Goal: Information Seeking & Learning: Check status

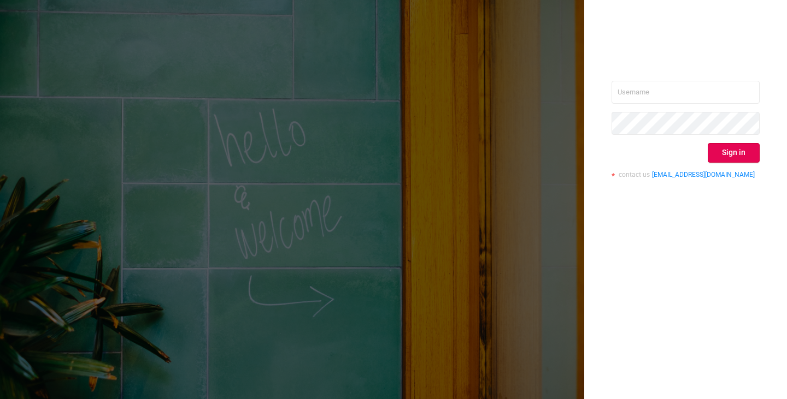
type input "[PERSON_NAME][EMAIL_ADDRESS][DOMAIN_NAME]"
click at [723, 155] on button "Sign in" at bounding box center [733, 153] width 52 height 20
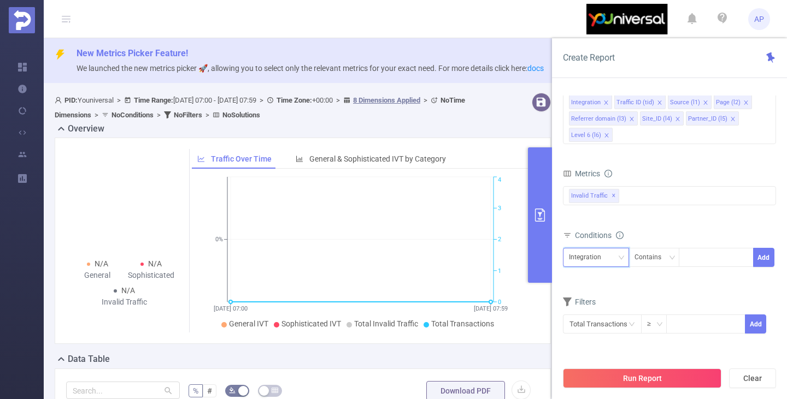
click at [603, 262] on div "Integration" at bounding box center [589, 258] width 40 height 18
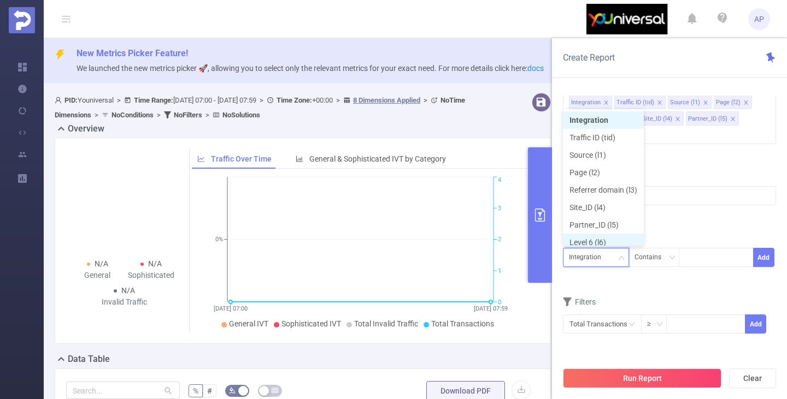
scroll to position [5, 0]
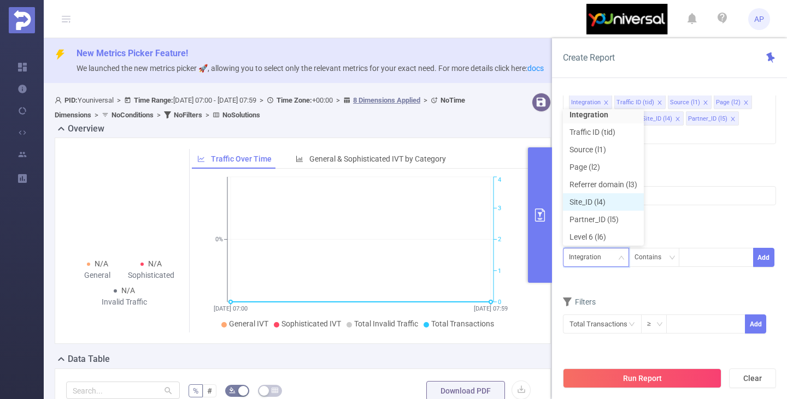
click at [616, 201] on li "Site_ID (l4)" at bounding box center [603, 201] width 81 height 17
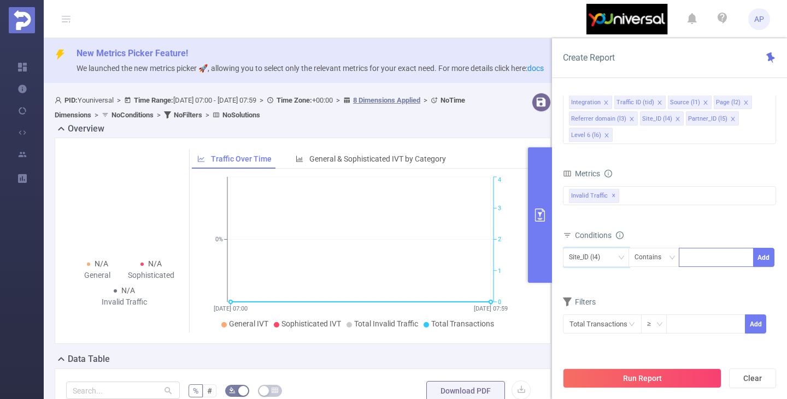
click at [709, 262] on div at bounding box center [715, 258] width 63 height 18
type input "11229"
click at [718, 286] on li "11229" at bounding box center [715, 279] width 75 height 17
click at [769, 256] on button "Add" at bounding box center [763, 257] width 21 height 19
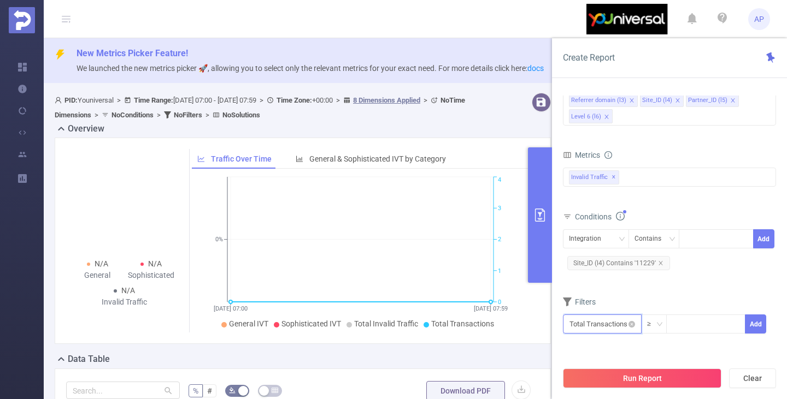
click at [611, 323] on input "text" at bounding box center [602, 324] width 79 height 19
click at [692, 293] on form "Dimensions Integration Traffic ID (tid) Source (l1) Page (l2) Referrer domain (…" at bounding box center [669, 201] width 213 height 294
click at [614, 238] on div "Integration" at bounding box center [596, 239] width 54 height 18
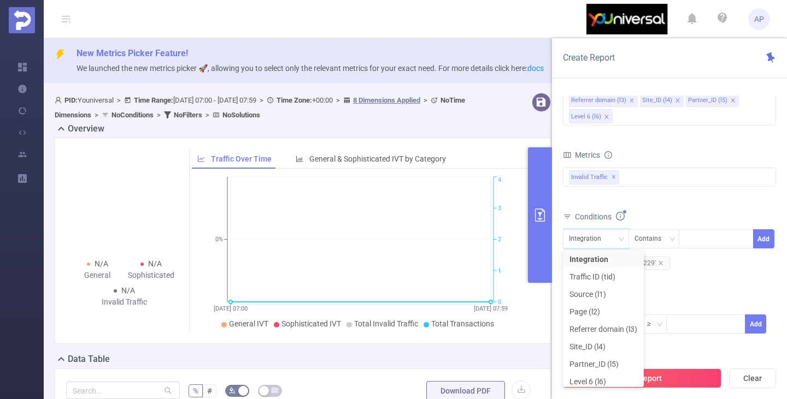
click at [717, 282] on form "Dimensions Integration Traffic ID (tid) Source (l1) Page (l2) Referrer domain (…" at bounding box center [669, 201] width 213 height 294
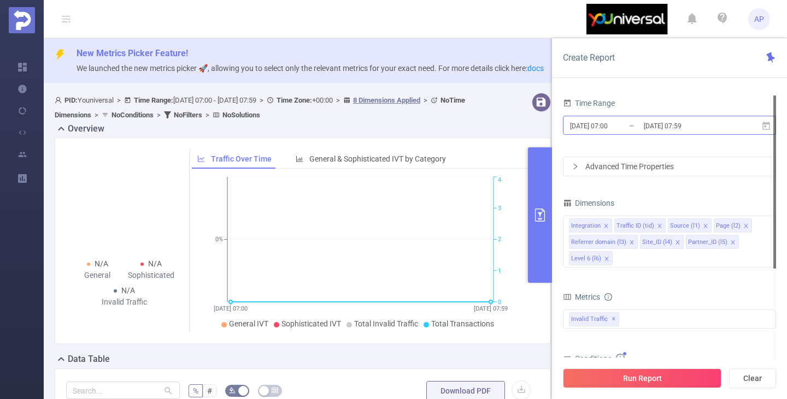
click at [620, 129] on input "[DATE] 07:00" at bounding box center [613, 126] width 88 height 15
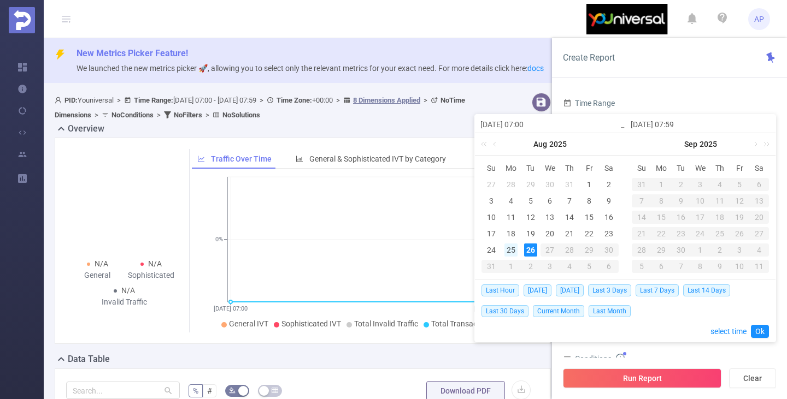
click at [515, 252] on div "25" at bounding box center [510, 250] width 13 height 13
click at [514, 251] on div "25" at bounding box center [510, 250] width 13 height 13
type input "[DATE] 07:00"
type input "[DATE] 07:59"
type input "[DATE] 07:00"
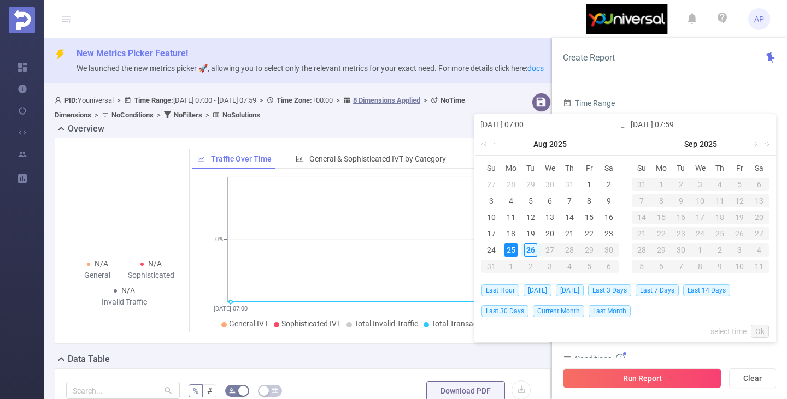
type input "[DATE] 07:59"
click at [759, 329] on link "Ok" at bounding box center [759, 331] width 18 height 13
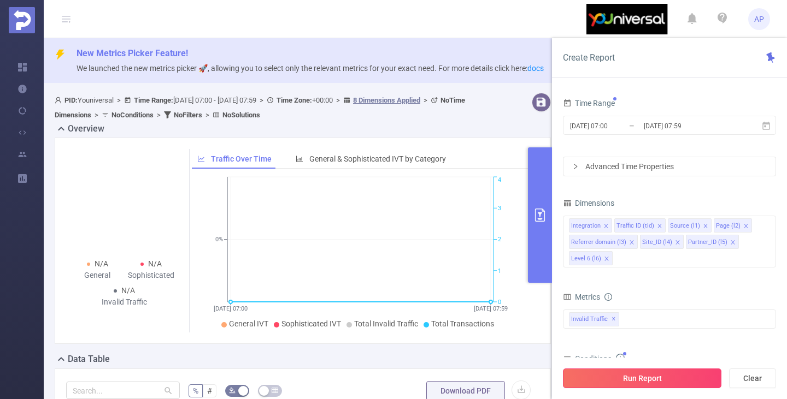
click at [672, 374] on button "Run Report" at bounding box center [642, 379] width 158 height 20
click at [654, 379] on button "Run Report" at bounding box center [642, 379] width 158 height 20
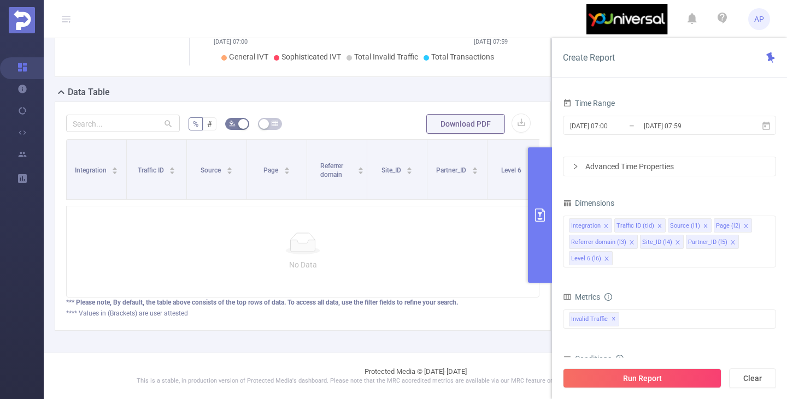
scroll to position [274, 0]
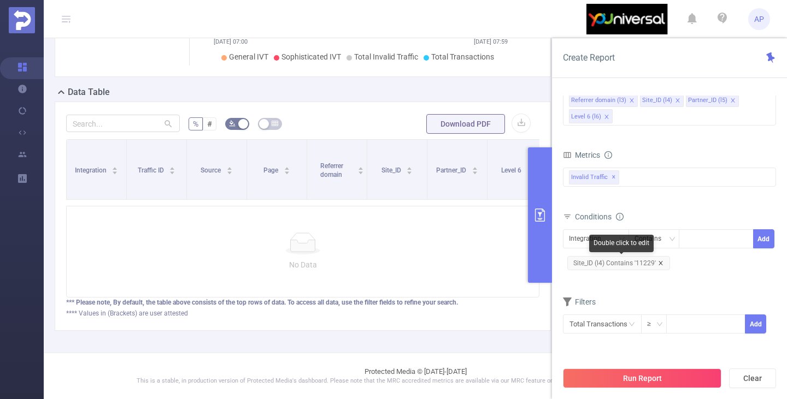
click at [658, 263] on icon "icon: close" at bounding box center [660, 263] width 5 height 5
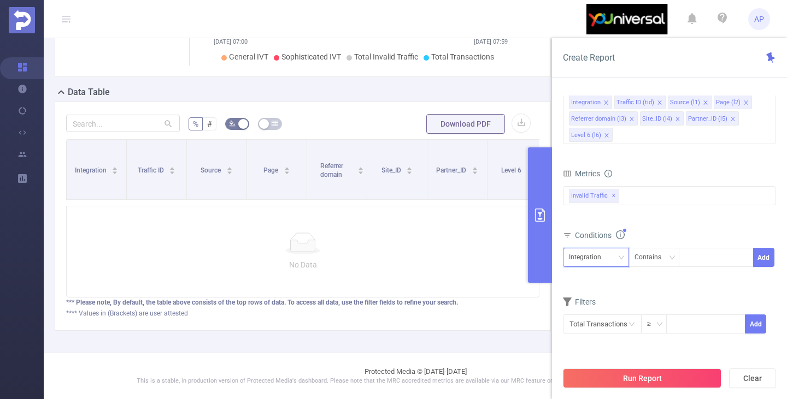
click at [605, 253] on div "Integration" at bounding box center [589, 258] width 40 height 18
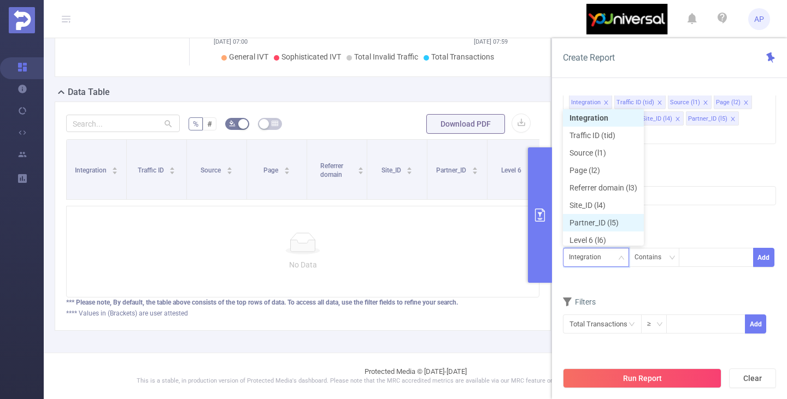
scroll to position [5, 0]
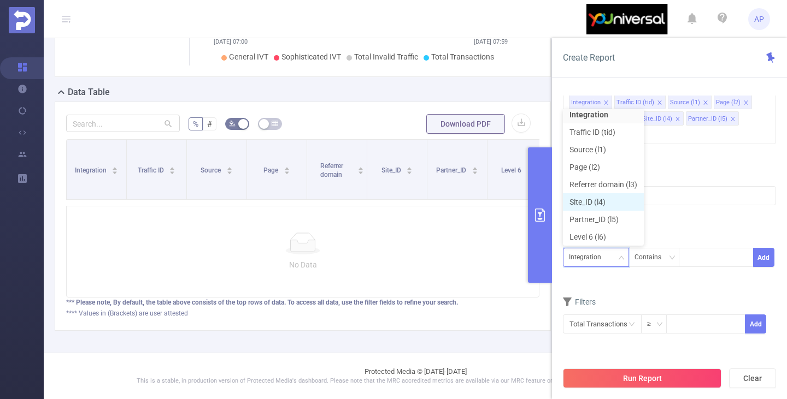
click at [612, 197] on li "Site_ID (l4)" at bounding box center [603, 201] width 81 height 17
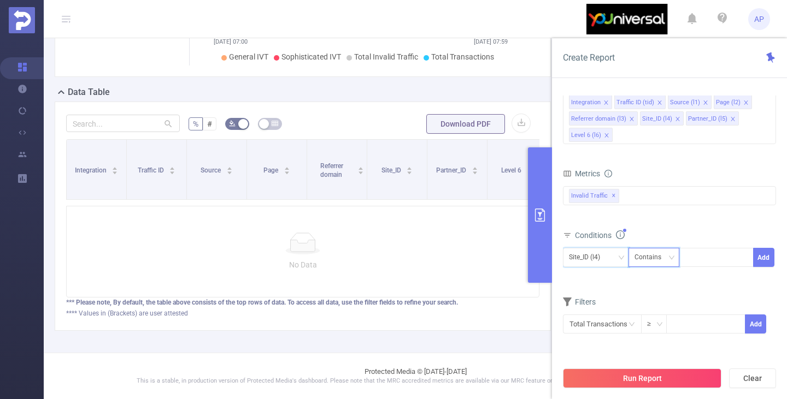
click at [642, 255] on div "Contains" at bounding box center [651, 258] width 34 height 18
click at [654, 293] on li "Is" at bounding box center [664, 297] width 73 height 17
click at [705, 257] on div at bounding box center [715, 258] width 63 height 18
type input "11229"
click at [701, 277] on li "11229" at bounding box center [715, 279] width 75 height 17
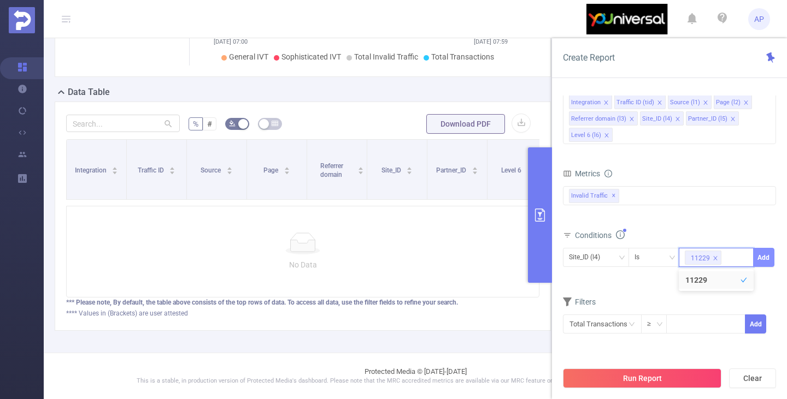
click at [758, 259] on button "Add" at bounding box center [763, 257] width 21 height 19
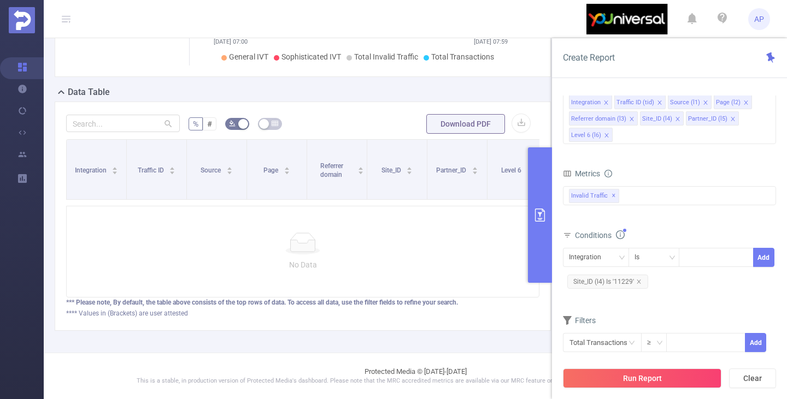
click at [678, 379] on button "Run Report" at bounding box center [642, 379] width 158 height 20
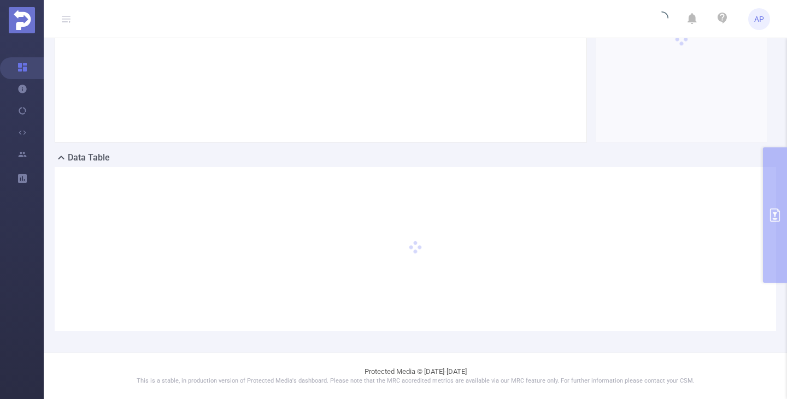
scroll to position [200, 0]
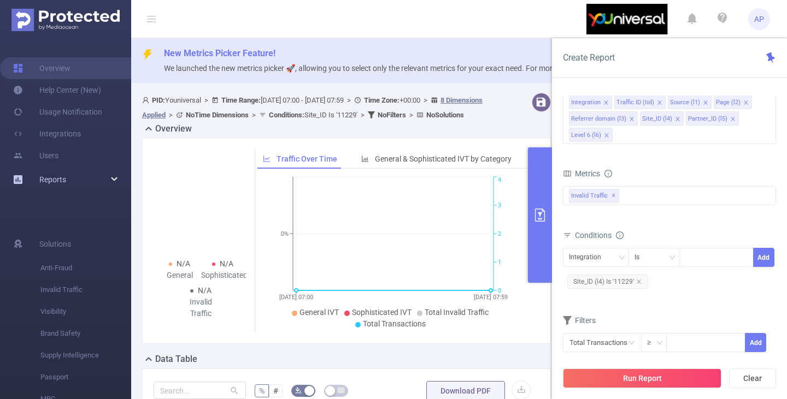
click at [88, 182] on div "Reports" at bounding box center [65, 180] width 131 height 22
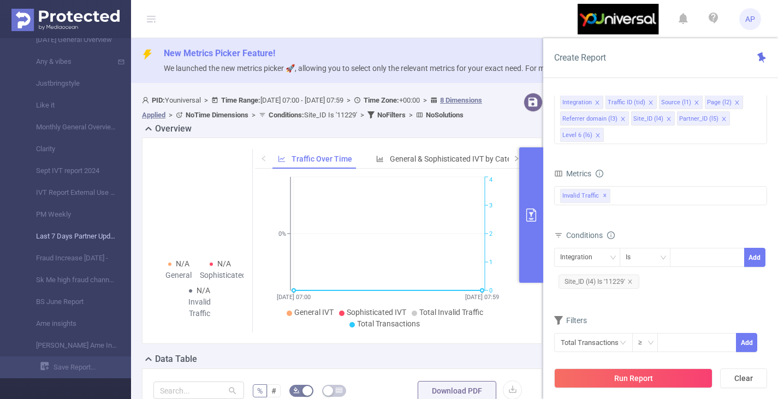
click at [85, 236] on link "Last 7 Days Partner Update" at bounding box center [70, 237] width 96 height 22
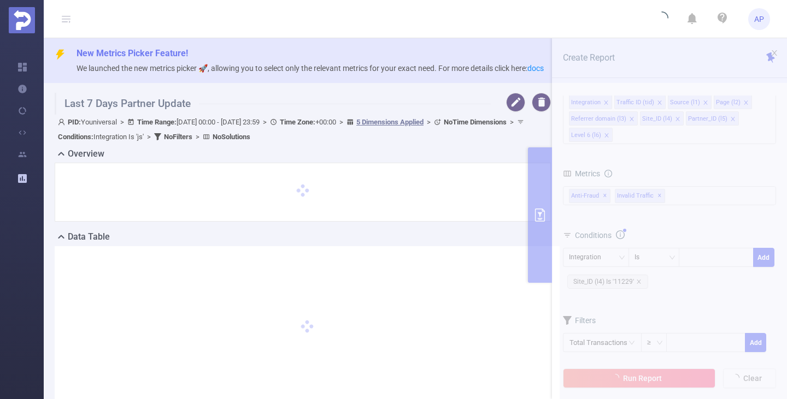
type input "[DATE] 00:00"
type input "[DATE] 23:59"
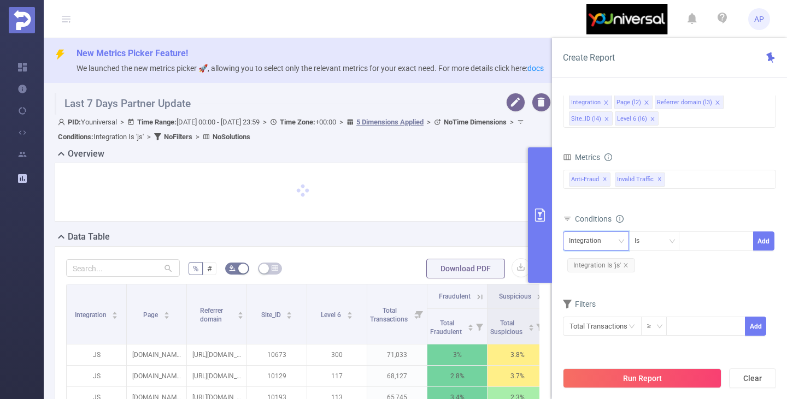
click at [601, 244] on div "Integration" at bounding box center [589, 241] width 40 height 18
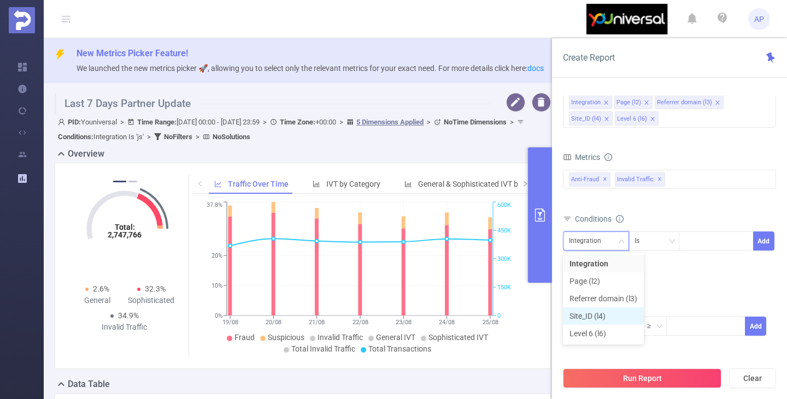
click at [592, 313] on li "Site_ID (l4)" at bounding box center [603, 316] width 81 height 17
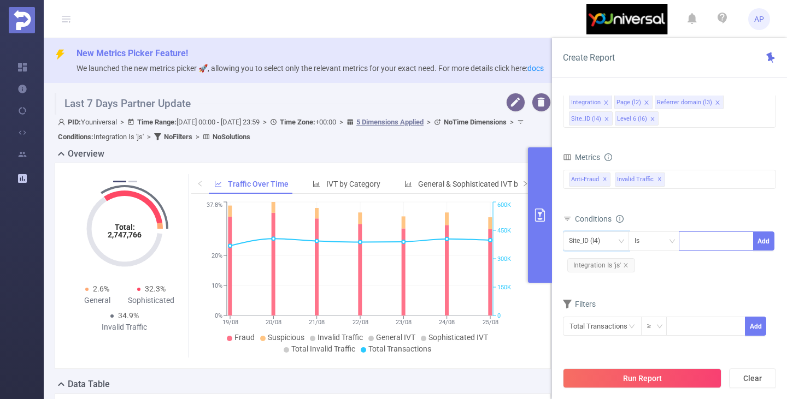
click at [698, 241] on div at bounding box center [715, 241] width 63 height 18
type input "11229"
click at [701, 264] on li "11229" at bounding box center [715, 263] width 75 height 17
click at [761, 241] on button "Add" at bounding box center [763, 241] width 21 height 19
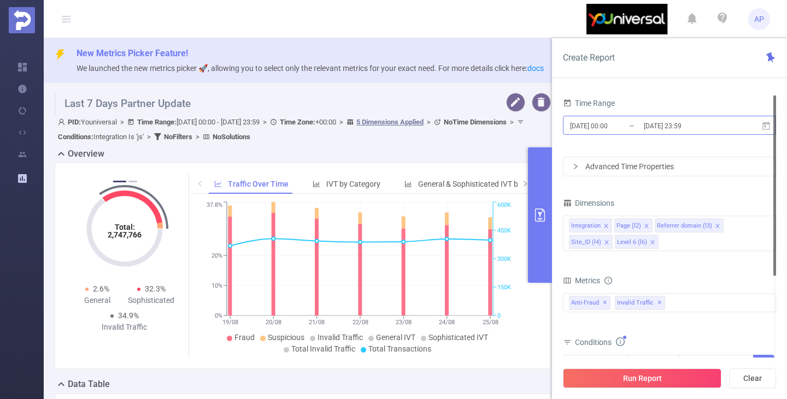
click at [619, 122] on input "[DATE] 00:00" at bounding box center [613, 126] width 88 height 15
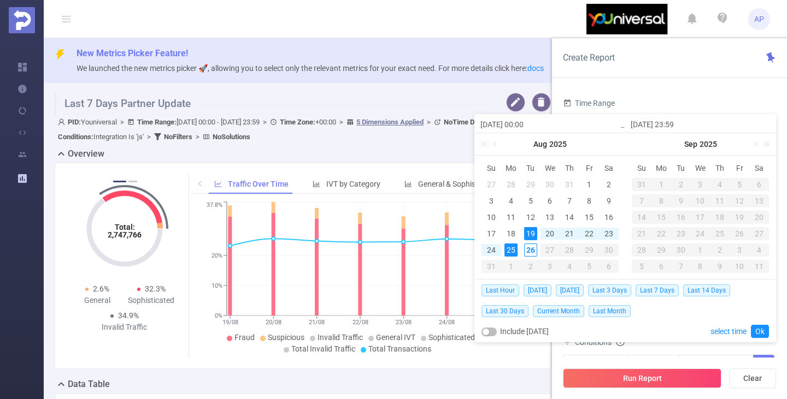
click at [512, 252] on div "25" at bounding box center [510, 250] width 13 height 13
click at [512, 251] on div "25" at bounding box center [510, 250] width 13 height 13
type input "[DATE] 00:00"
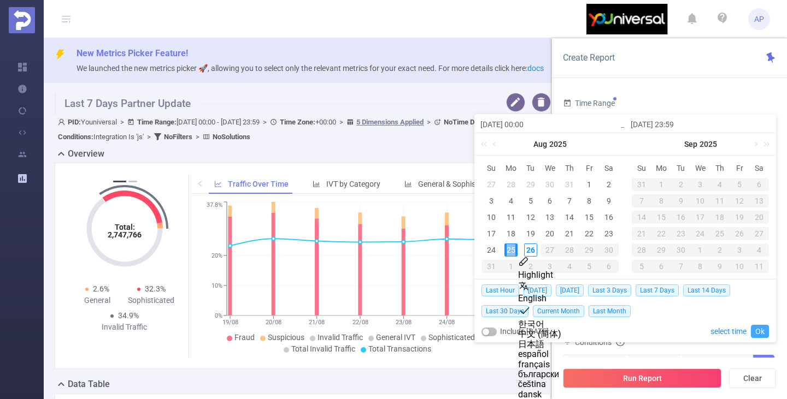
click at [758, 328] on link "Ok" at bounding box center [759, 331] width 18 height 13
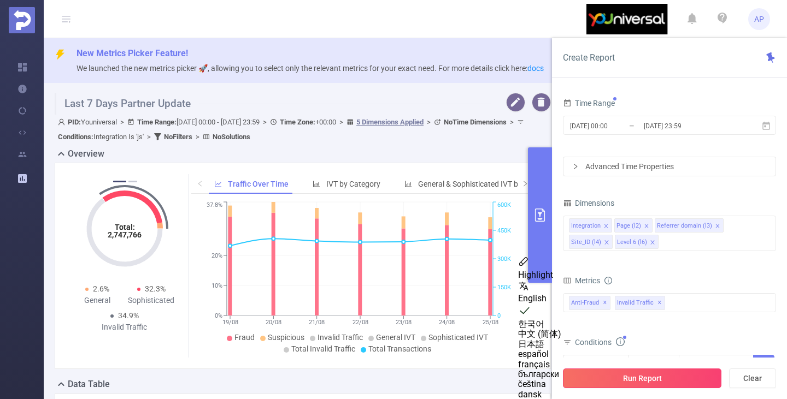
click at [671, 381] on button "Run Report" at bounding box center [642, 379] width 158 height 20
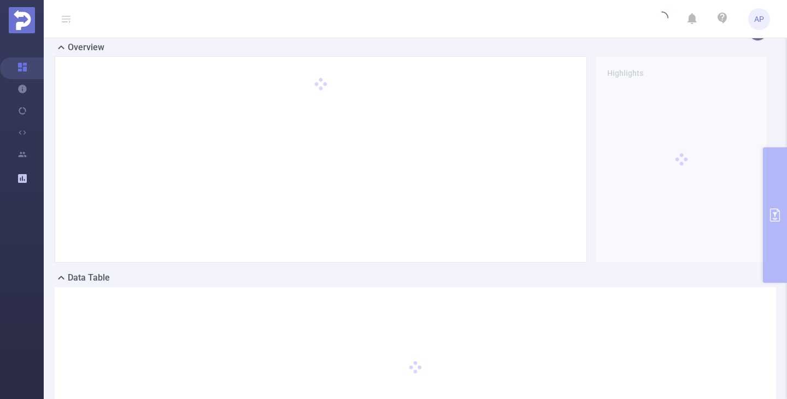
scroll to position [109, 0]
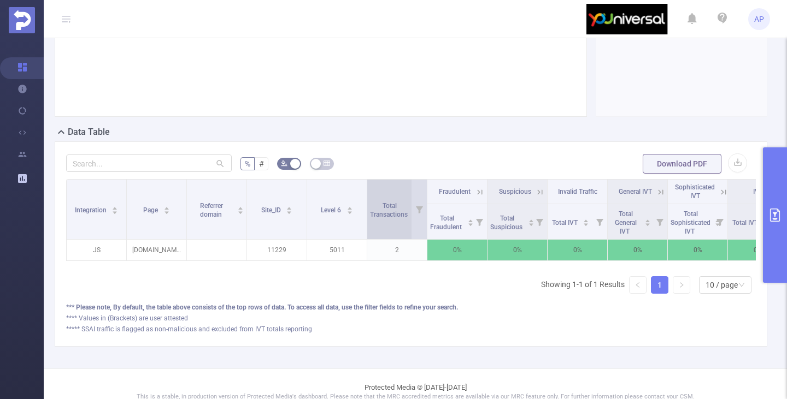
scroll to position [218, 0]
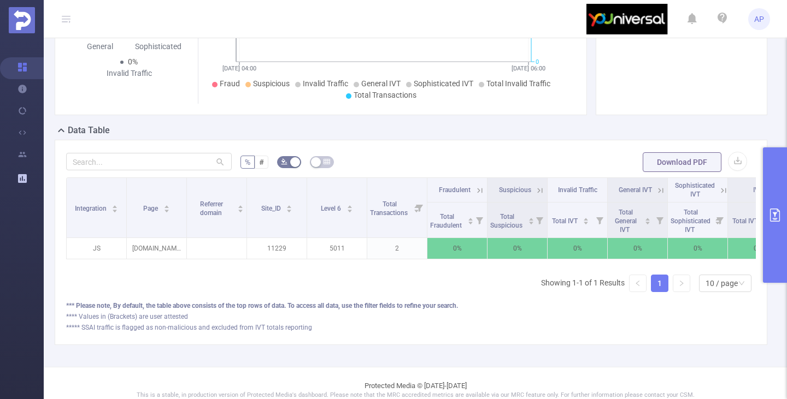
click at [767, 208] on button "primary" at bounding box center [775, 214] width 24 height 135
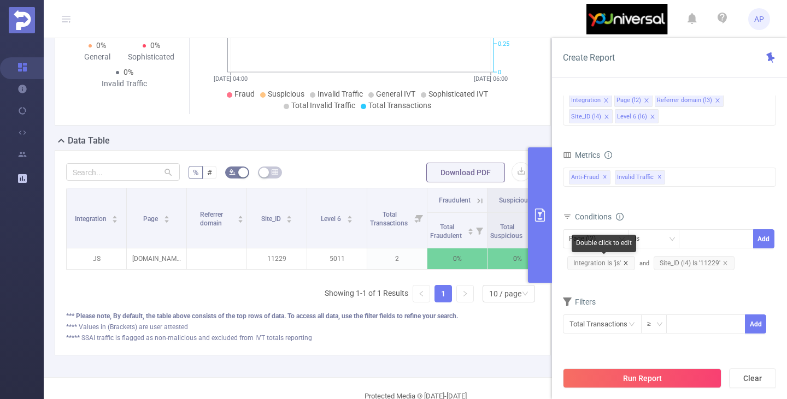
click at [627, 265] on icon "icon: close" at bounding box center [625, 263] width 5 height 5
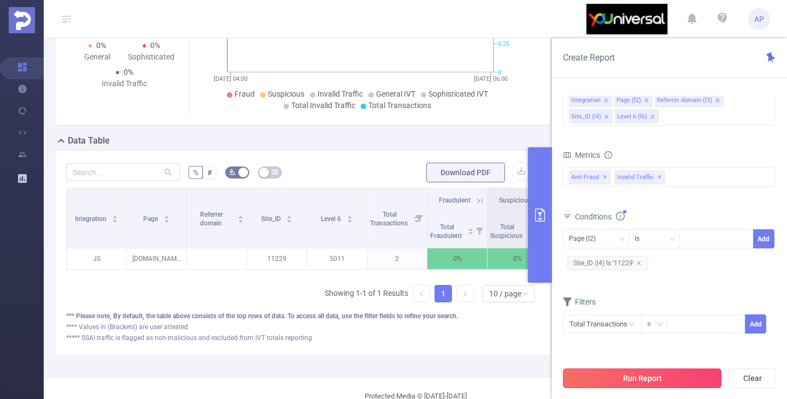
click at [633, 370] on button "Run Report" at bounding box center [642, 379] width 158 height 20
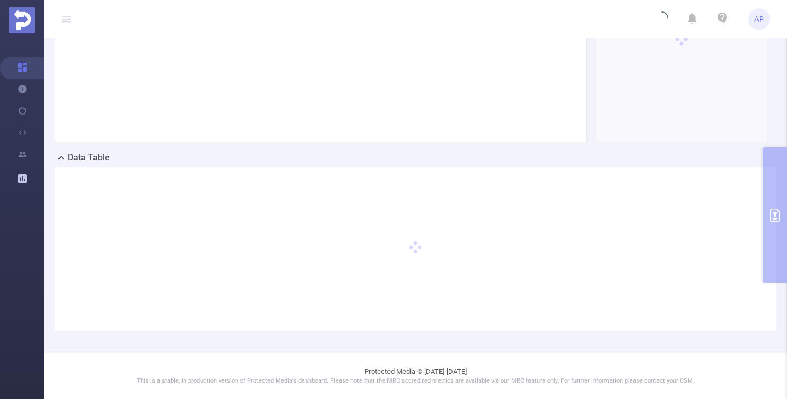
scroll to position [200, 0]
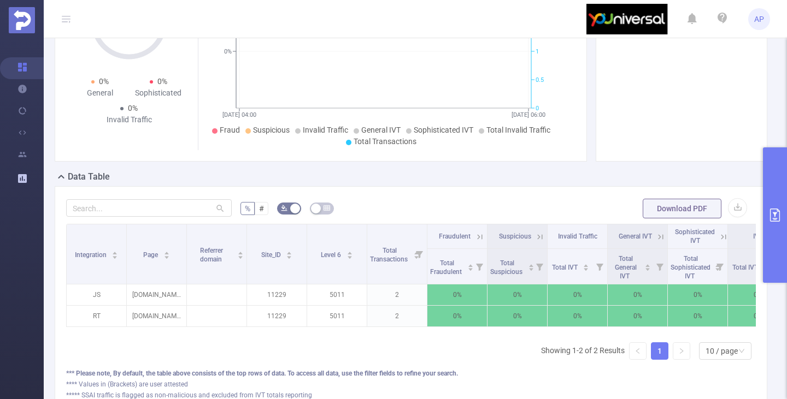
scroll to position [233, 0]
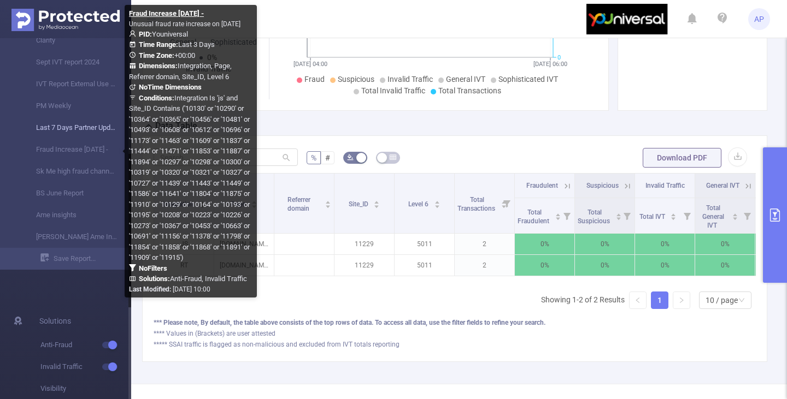
click at [78, 127] on link "Last 7 Days Partner Update" at bounding box center [70, 128] width 96 height 22
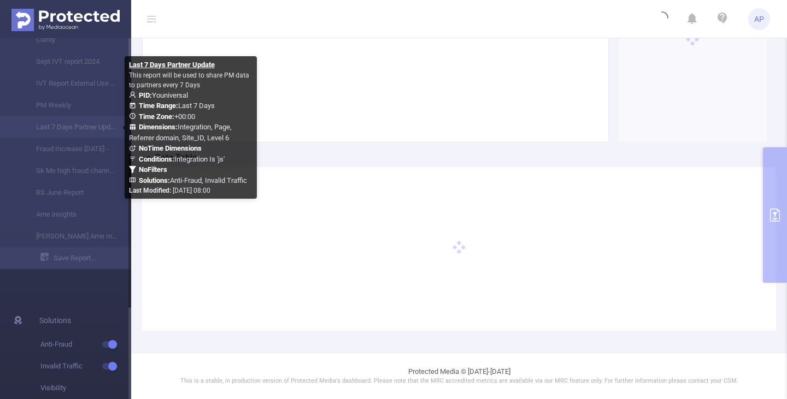
scroll to position [226, 0]
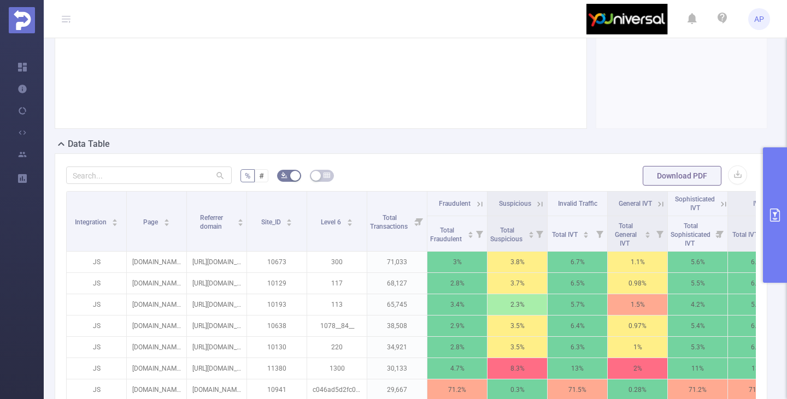
scroll to position [258, 0]
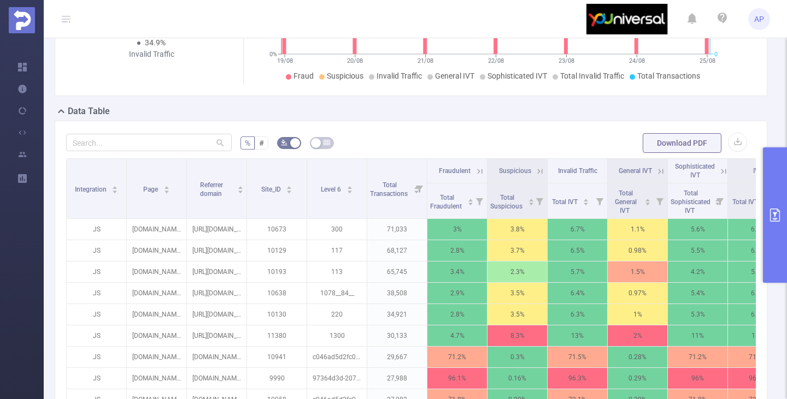
click at [772, 204] on button "primary" at bounding box center [775, 214] width 24 height 135
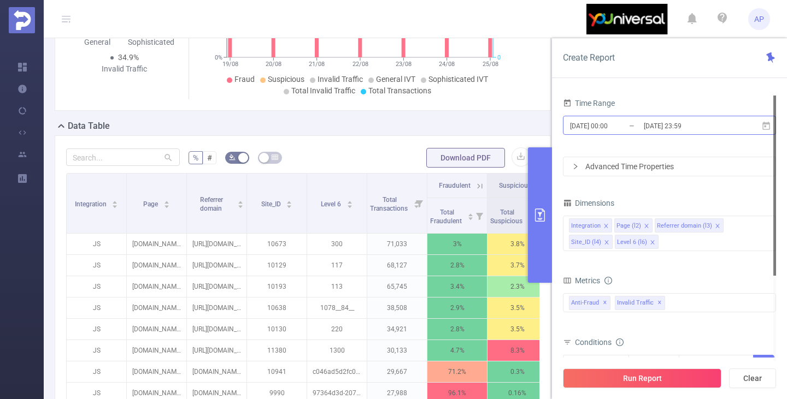
click at [598, 121] on input "[DATE] 00:00" at bounding box center [613, 126] width 88 height 15
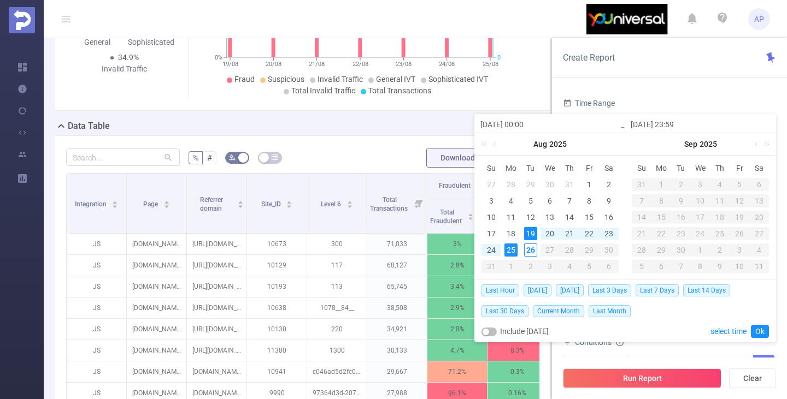
click at [511, 255] on div "25" at bounding box center [510, 250] width 13 height 13
type input "[DATE] 00:00"
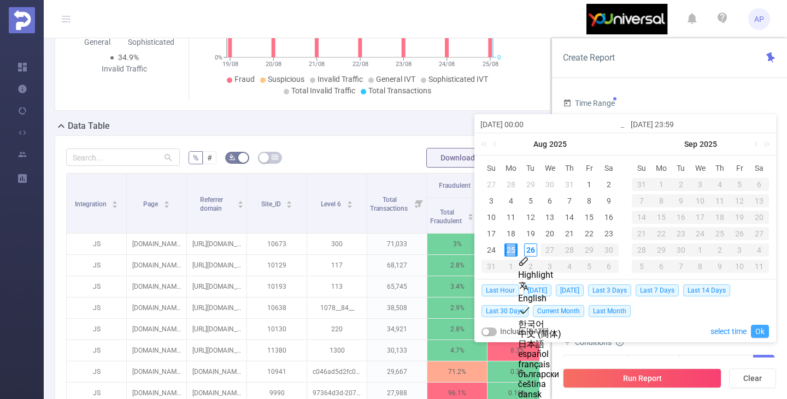
click at [755, 328] on link "Ok" at bounding box center [759, 331] width 18 height 13
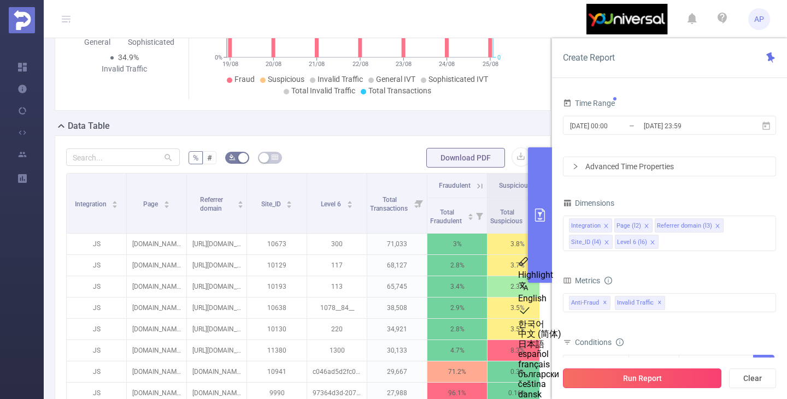
click at [659, 385] on button "Run Report" at bounding box center [642, 379] width 158 height 20
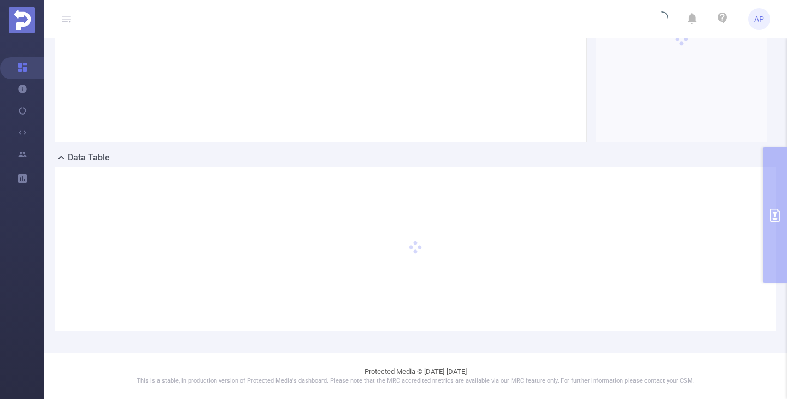
scroll to position [200, 0]
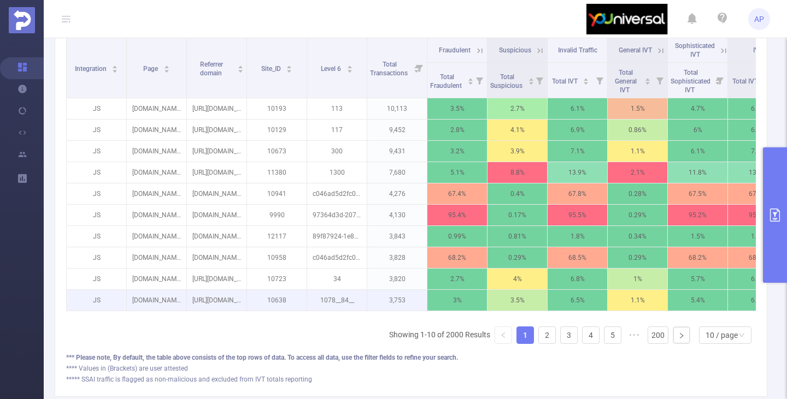
scroll to position [364, 0]
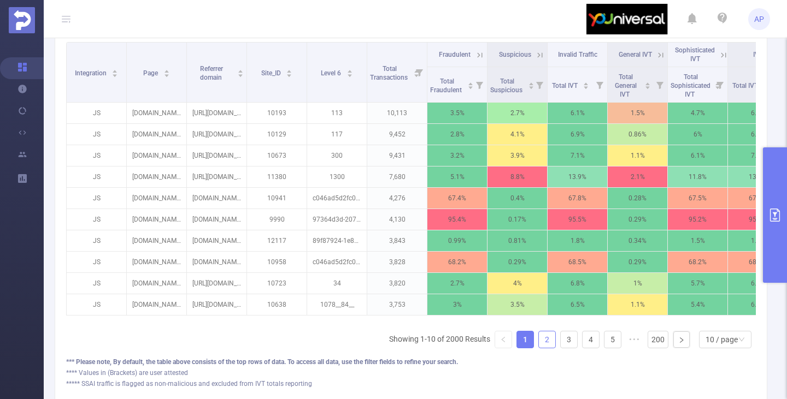
click at [546, 348] on link "2" at bounding box center [547, 340] width 16 height 16
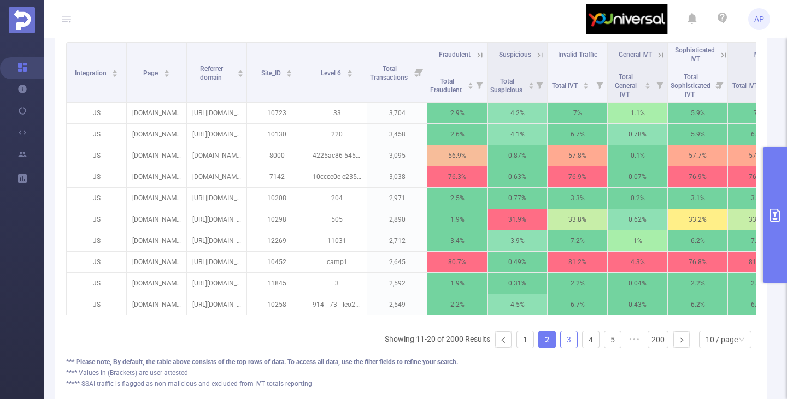
click at [560, 348] on link "3" at bounding box center [568, 340] width 16 height 16
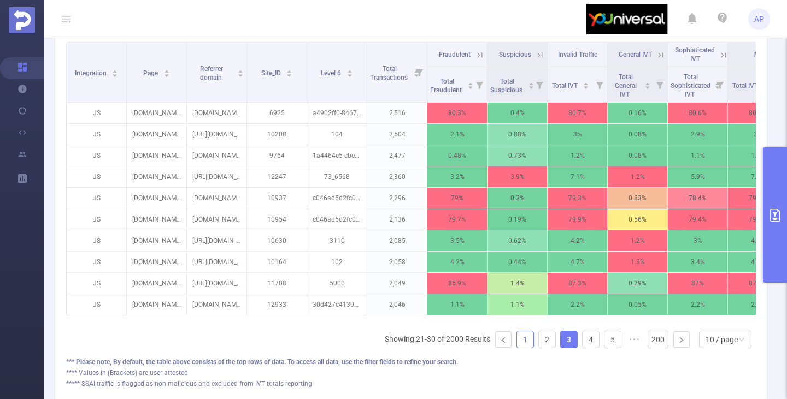
click at [517, 347] on link "1" at bounding box center [525, 340] width 16 height 16
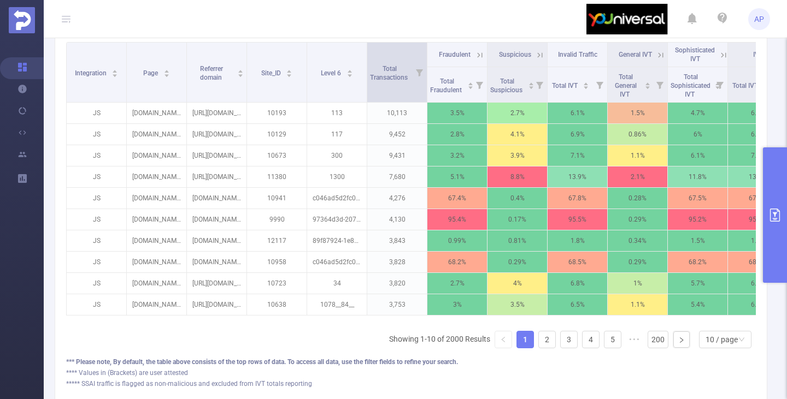
click at [419, 72] on icon at bounding box center [419, 72] width 7 height 7
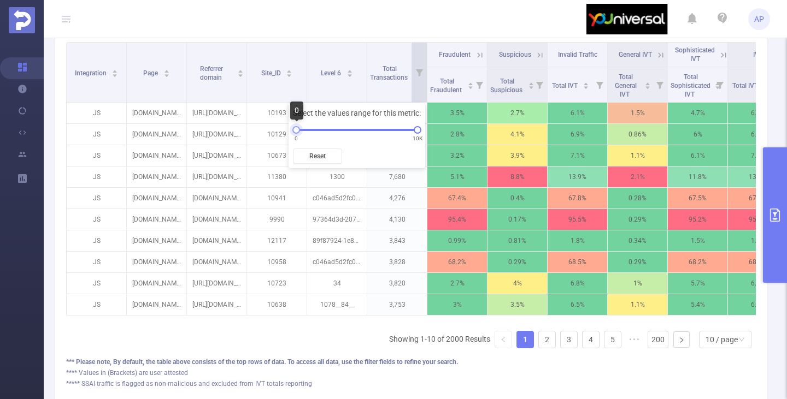
click at [298, 131] on div at bounding box center [296, 130] width 8 height 8
click at [297, 131] on div at bounding box center [296, 130] width 8 height 8
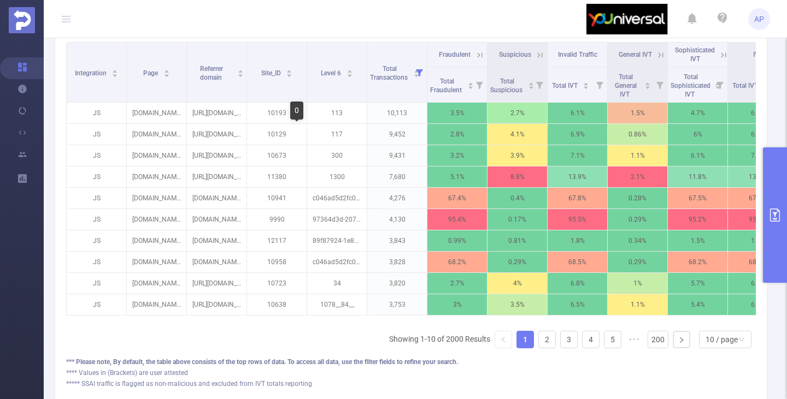
click at [297, 131] on body "AP Overview Help Center (New) Usage Notification Integrations Users Reports New…" at bounding box center [393, 199] width 787 height 399
click at [417, 72] on icon at bounding box center [419, 72] width 7 height 7
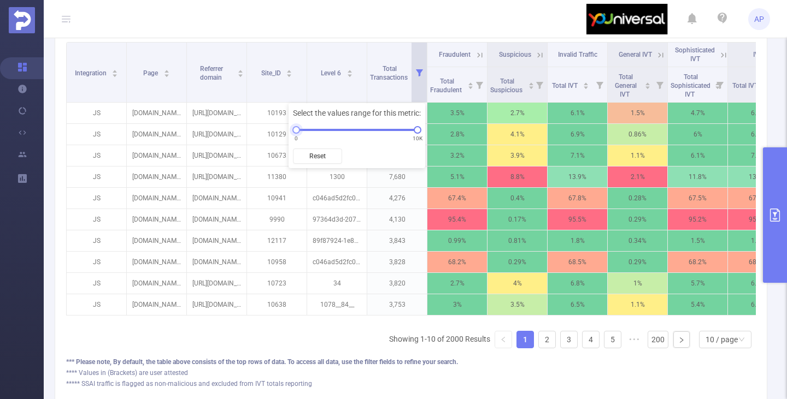
click at [298, 131] on div at bounding box center [296, 130] width 8 height 8
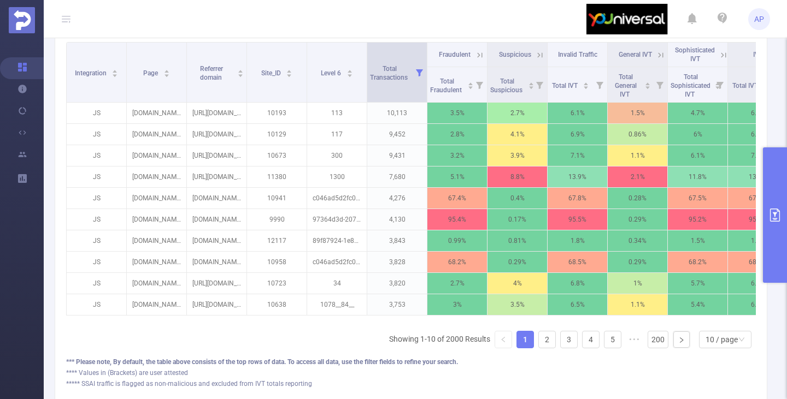
click at [422, 69] on icon at bounding box center [419, 72] width 7 height 7
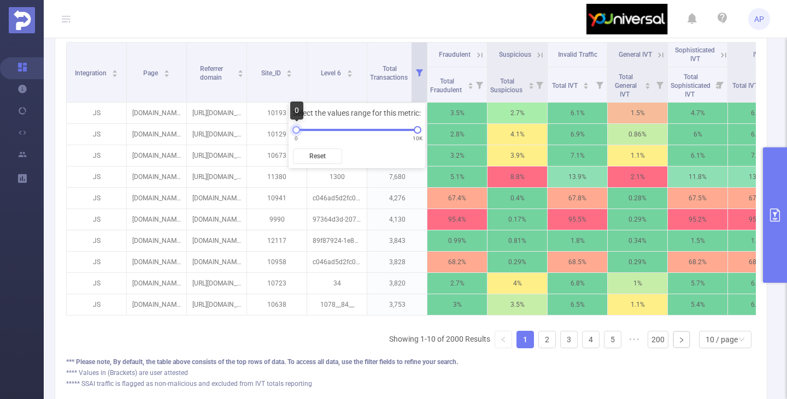
click at [295, 130] on div at bounding box center [296, 130] width 8 height 8
click at [403, 28] on header "AP" at bounding box center [393, 19] width 787 height 38
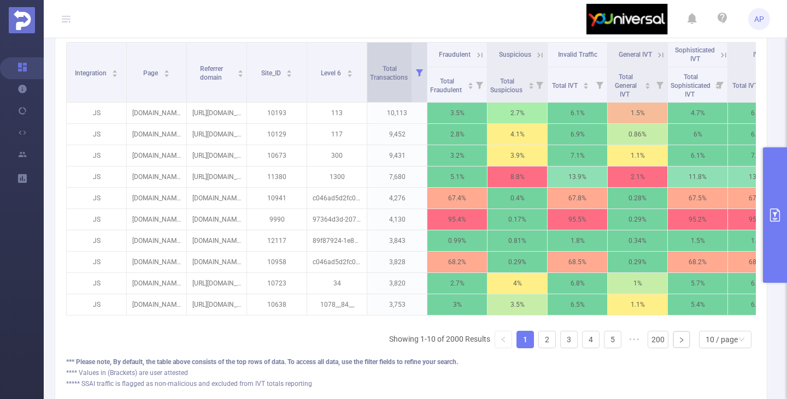
click at [397, 80] on span "Total Transactions" at bounding box center [389, 72] width 39 height 20
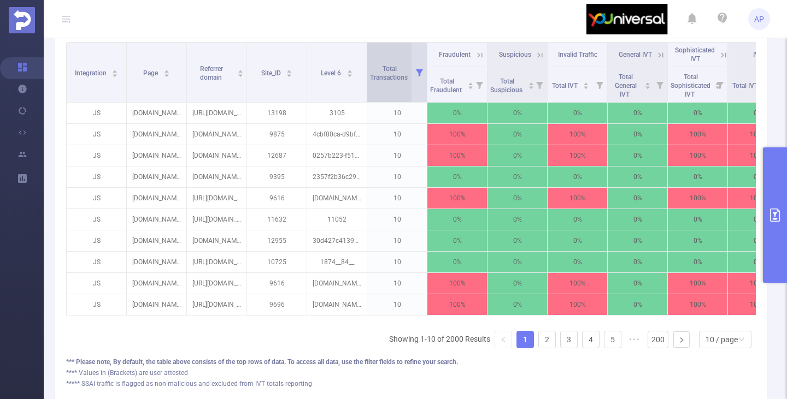
click at [401, 80] on span "Total Transactions" at bounding box center [389, 73] width 39 height 16
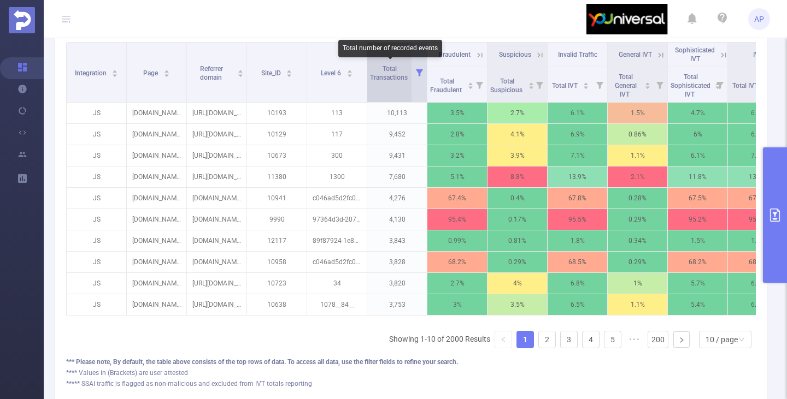
click at [401, 80] on span "Total Transactions" at bounding box center [389, 73] width 39 height 16
click at [389, 81] on div "Total Transactions" at bounding box center [395, 72] width 50 height 20
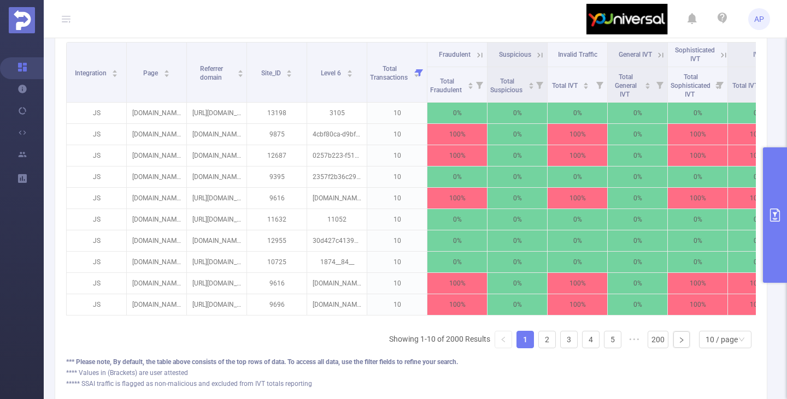
click at [766, 186] on button "primary" at bounding box center [775, 214] width 24 height 135
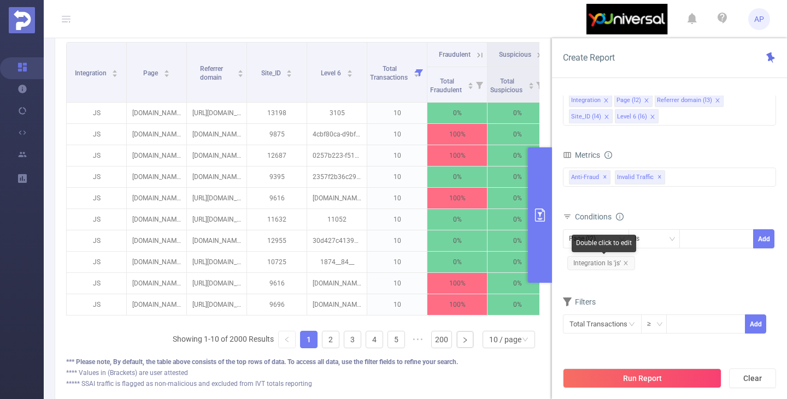
click at [599, 238] on div "Double click to edit" at bounding box center [603, 243] width 64 height 17
click at [565, 238] on div "Page (l2)" at bounding box center [596, 238] width 66 height 19
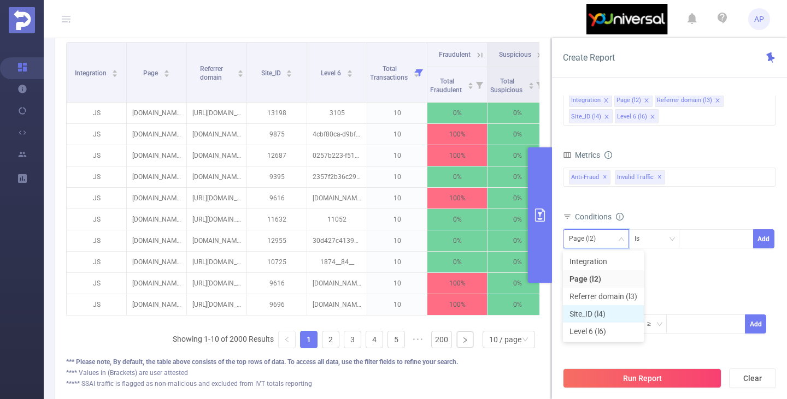
click at [601, 310] on li "Site_ID (l4)" at bounding box center [603, 313] width 81 height 17
click at [688, 243] on input at bounding box center [686, 239] width 5 height 14
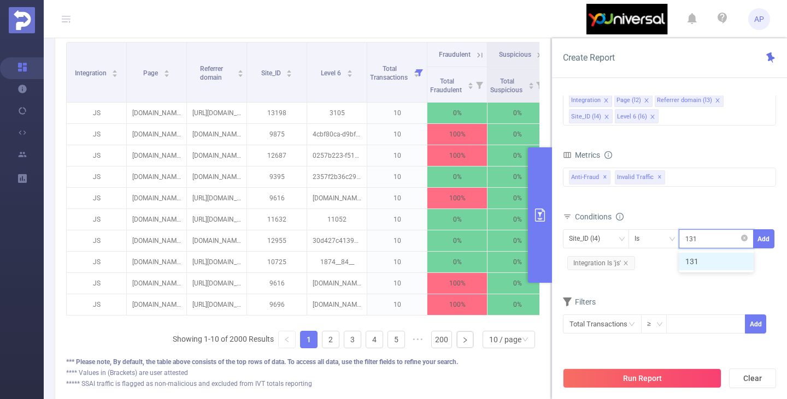
type input "13198"
click at [707, 261] on li "13198" at bounding box center [715, 261] width 75 height 17
click at [653, 370] on button "Run Report" at bounding box center [642, 379] width 158 height 20
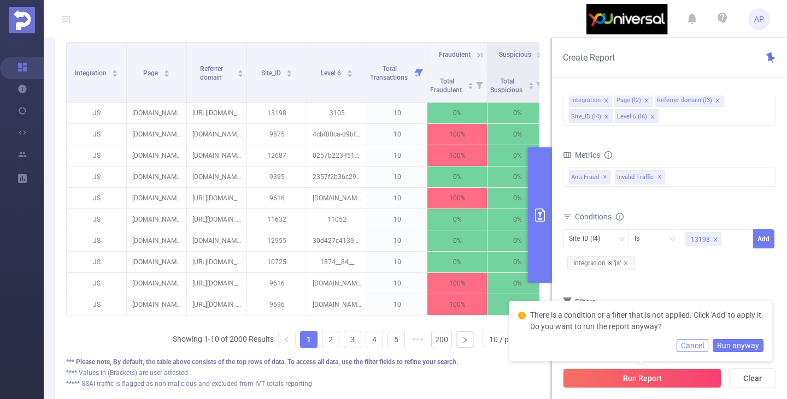
click at [707, 340] on button "Cancel" at bounding box center [692, 345] width 32 height 13
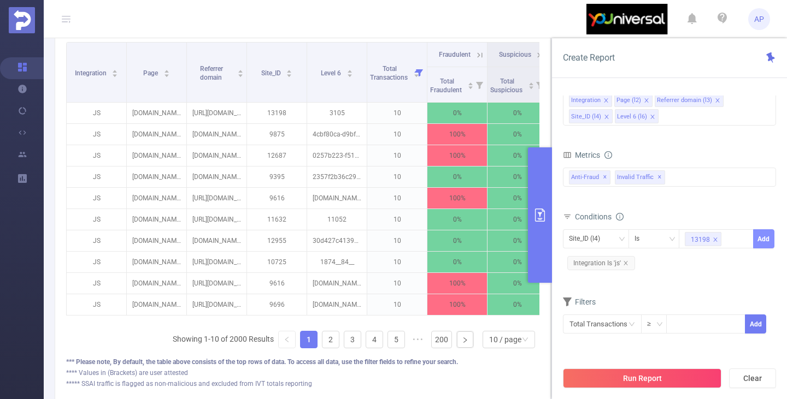
click at [755, 246] on button "Add" at bounding box center [763, 238] width 21 height 19
drag, startPoint x: 642, startPoint y: 377, endPoint x: 533, endPoint y: 398, distance: 111.6
click at [642, 377] on button "Run Report" at bounding box center [642, 379] width 158 height 20
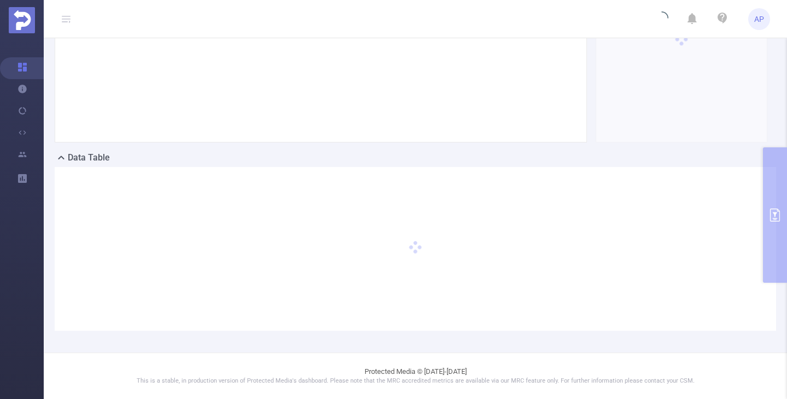
scroll to position [200, 0]
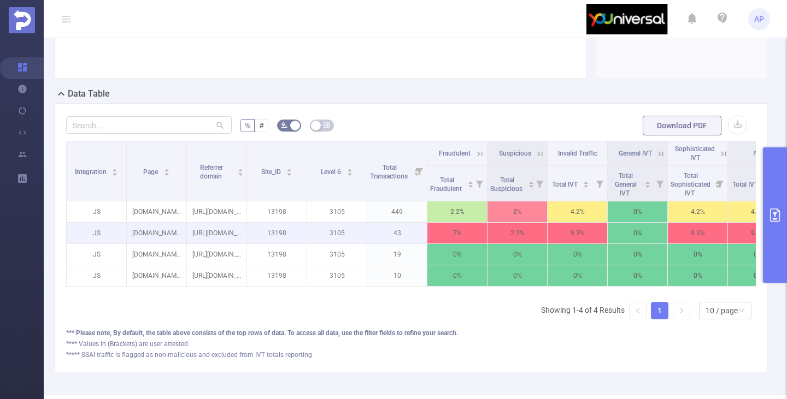
scroll to position [255, 0]
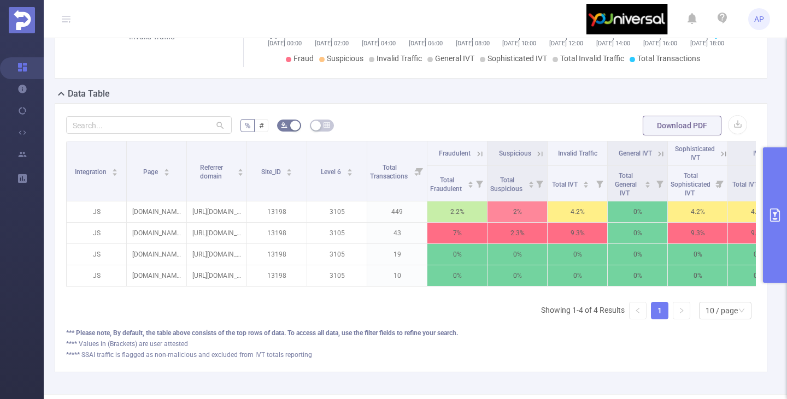
click at [770, 216] on icon "primary" at bounding box center [775, 215] width 10 height 13
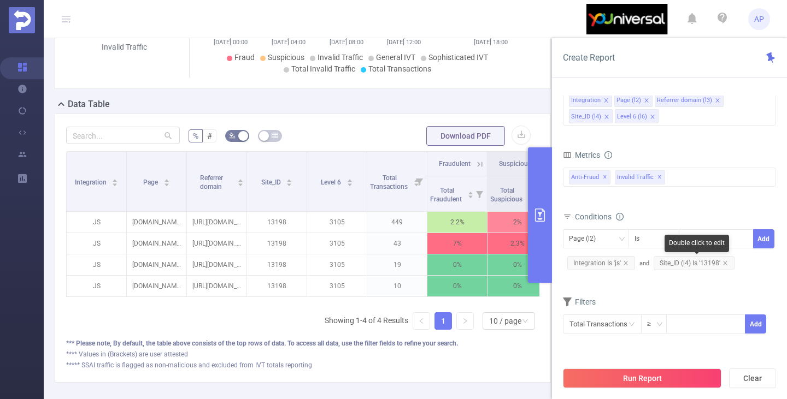
click at [728, 264] on span "Site_ID (l4) Is '13198'" at bounding box center [693, 263] width 81 height 14
click at [724, 264] on icon "icon: close" at bounding box center [724, 263] width 5 height 5
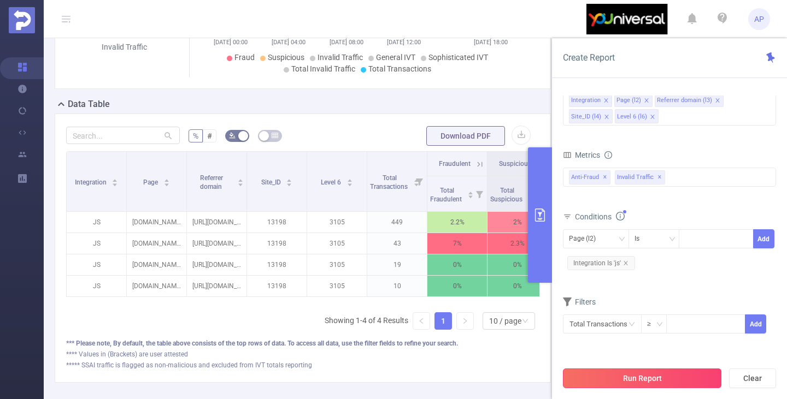
click at [670, 378] on button "Run Report" at bounding box center [642, 379] width 158 height 20
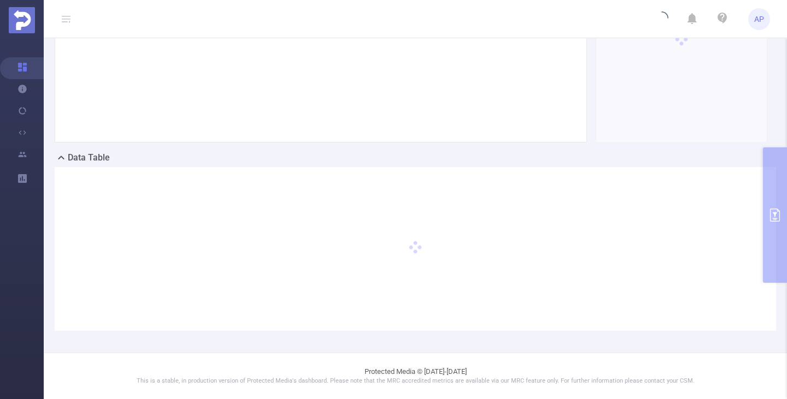
scroll to position [200, 0]
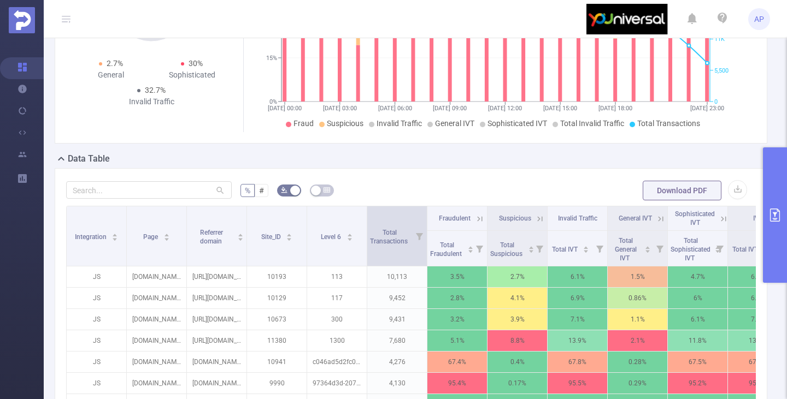
click at [418, 233] on icon at bounding box center [419, 236] width 7 height 7
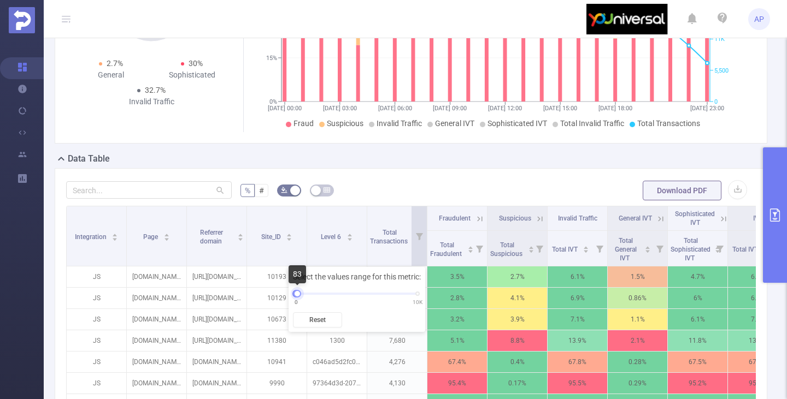
drag, startPoint x: 396, startPoint y: 298, endPoint x: 296, endPoint y: 304, distance: 100.7
click at [296, 297] on div "0 10K" at bounding box center [356, 294] width 121 height 7
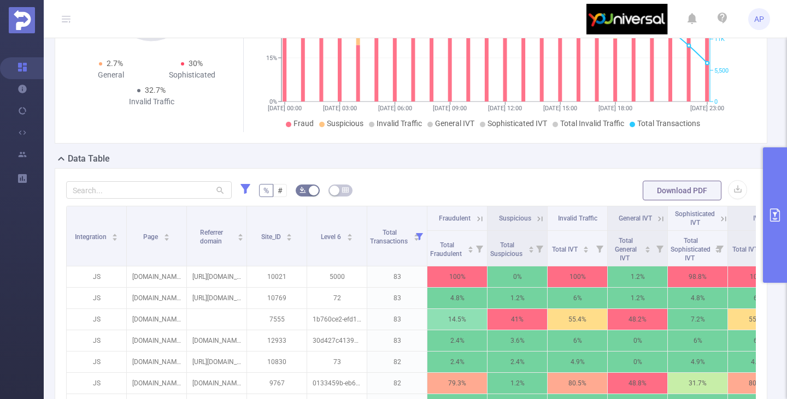
click at [420, 181] on form "% # Download PDF" at bounding box center [410, 191] width 689 height 22
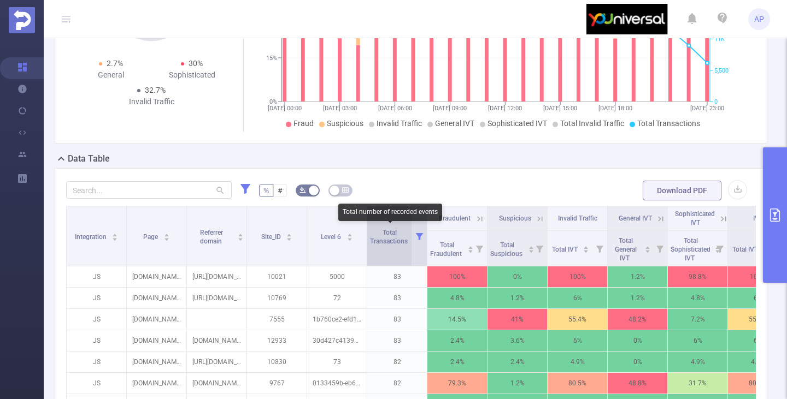
click at [392, 239] on span "Total Transactions" at bounding box center [389, 237] width 39 height 16
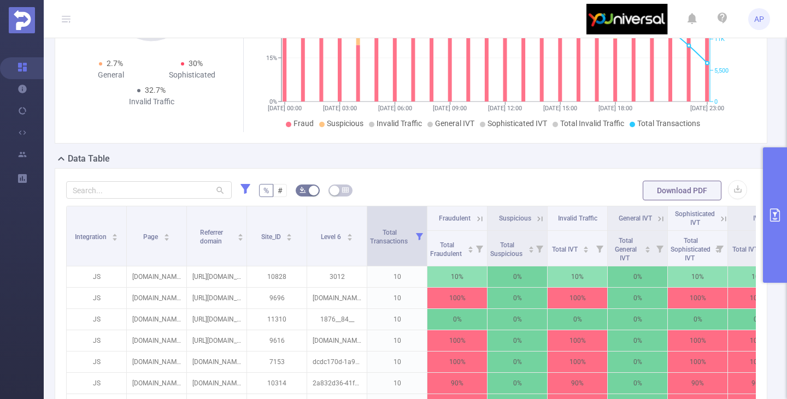
click at [416, 246] on icon at bounding box center [418, 236] width 15 height 60
click at [394, 234] on span "Total Transactions" at bounding box center [389, 237] width 39 height 16
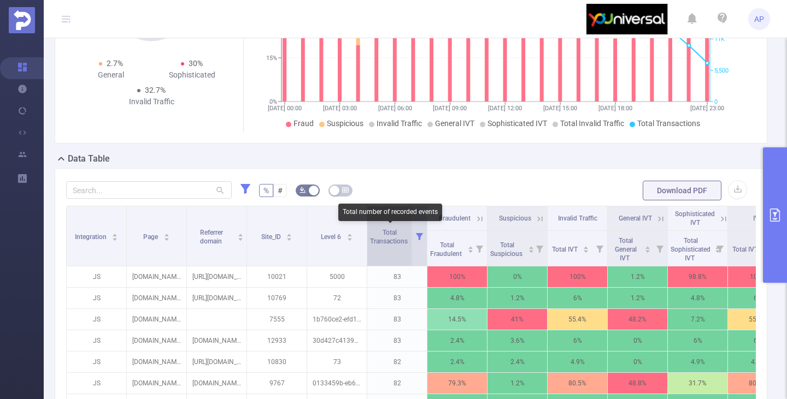
click at [394, 234] on span "Total Transactions" at bounding box center [389, 237] width 39 height 16
click at [389, 235] on span "Total Transactions" at bounding box center [389, 236] width 39 height 20
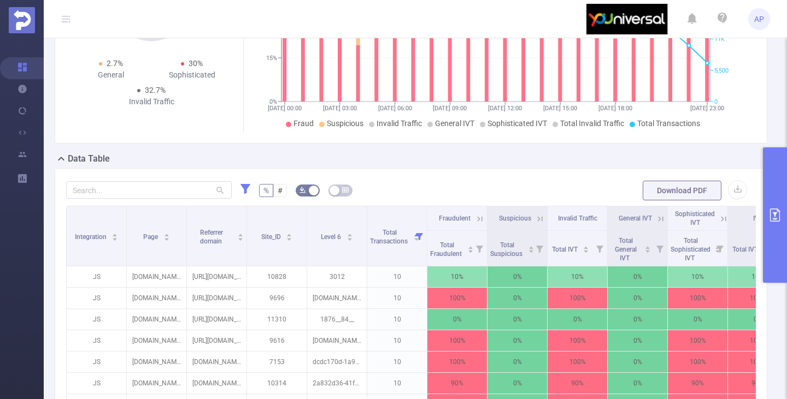
click at [411, 173] on div "% # Download PDF Integration Page Referrer domain Site_ID Level 6 Total Transac…" at bounding box center [411, 366] width 712 height 397
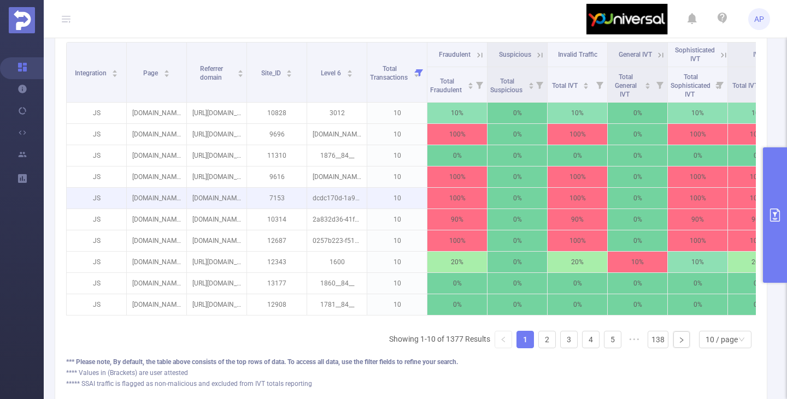
scroll to position [364, 0]
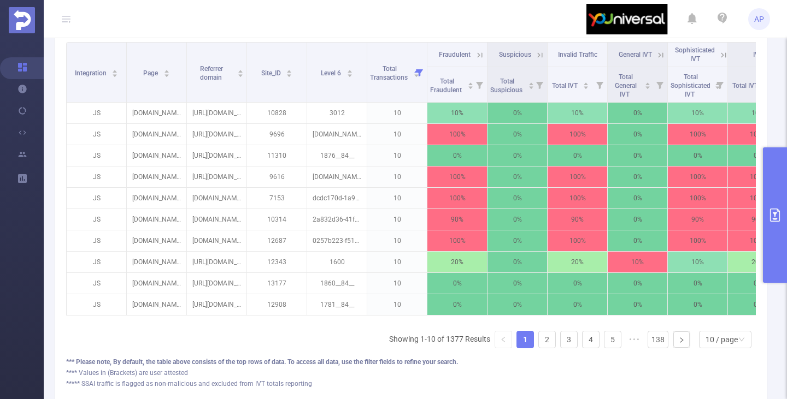
drag, startPoint x: 780, startPoint y: 172, endPoint x: 771, endPoint y: 179, distance: 11.7
click at [780, 172] on button "primary" at bounding box center [775, 214] width 24 height 135
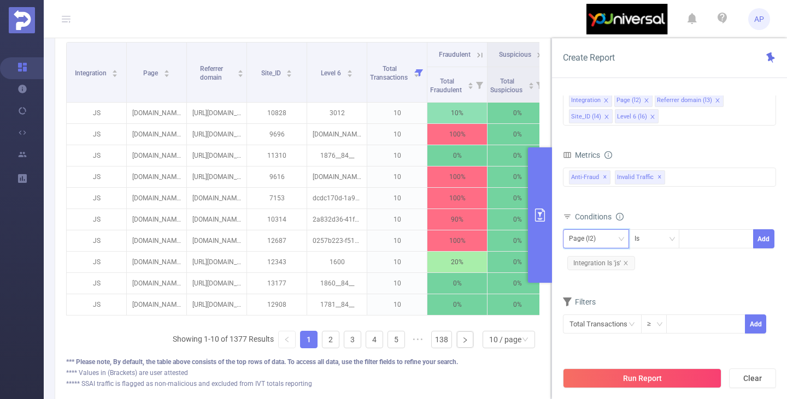
click at [605, 234] on div "Page (l2)" at bounding box center [596, 239] width 54 height 18
click at [602, 306] on li "Site_ID (l4)" at bounding box center [603, 313] width 81 height 17
click at [689, 245] on div at bounding box center [686, 239] width 5 height 14
type input "10828"
click at [689, 254] on li "10828" at bounding box center [715, 261] width 75 height 17
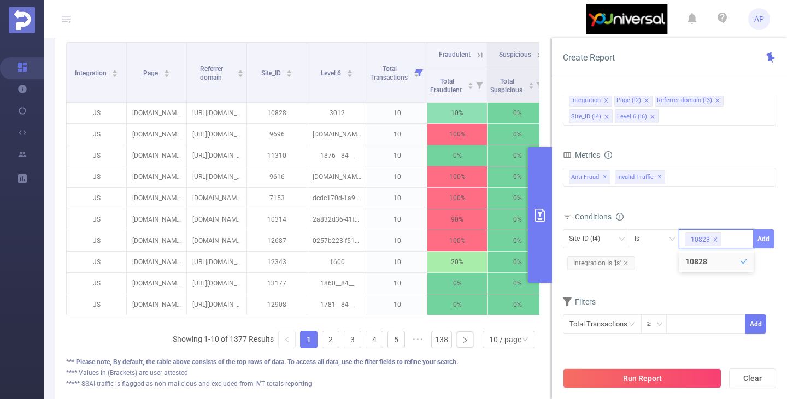
click at [756, 239] on button "Add" at bounding box center [763, 238] width 21 height 19
click at [673, 389] on div "Run Report Clear" at bounding box center [669, 379] width 235 height 42
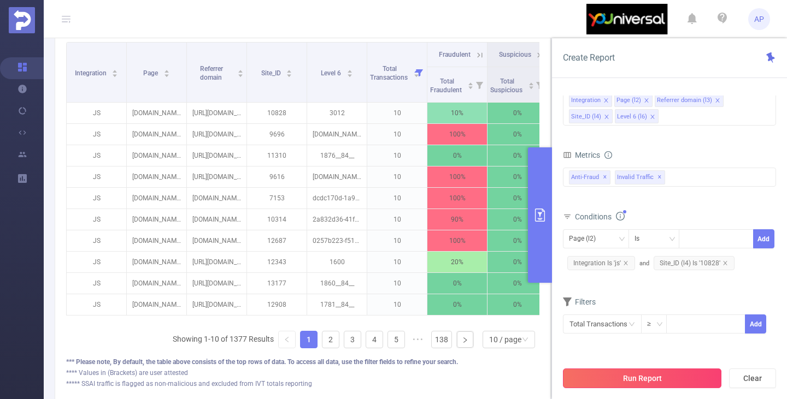
click at [667, 378] on button "Run Report" at bounding box center [642, 379] width 158 height 20
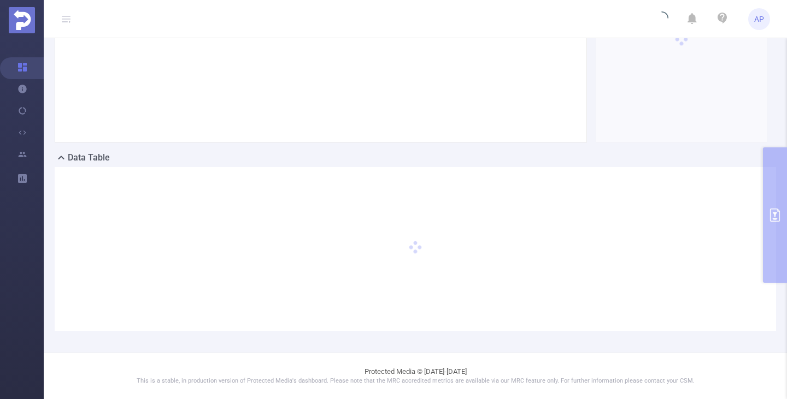
scroll to position [200, 0]
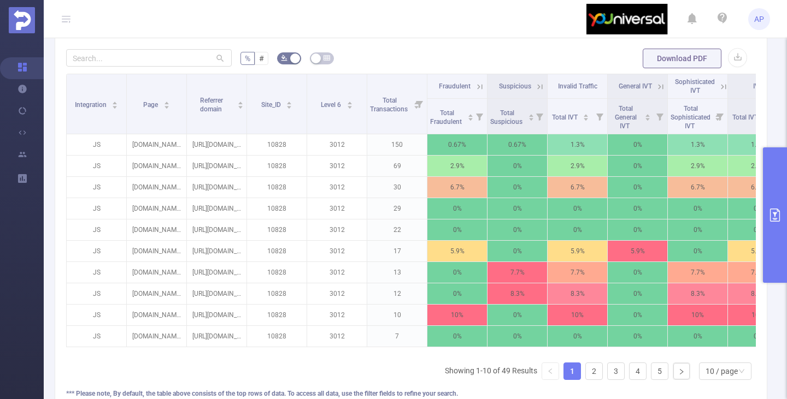
scroll to position [37, 0]
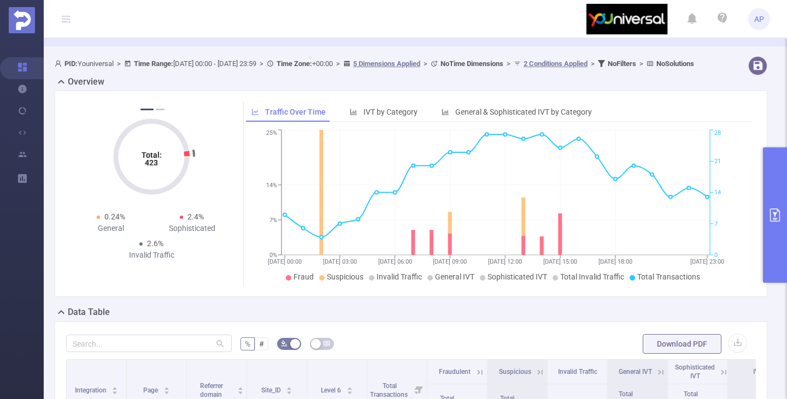
click at [760, 196] on div "Total: 423 Total: 423 1.7% Fraudulent 0.95% Suspicious 2.6% Invalid Traffic Tot…" at bounding box center [410, 194] width 721 height 206
click at [765, 197] on button "primary" at bounding box center [775, 214] width 24 height 135
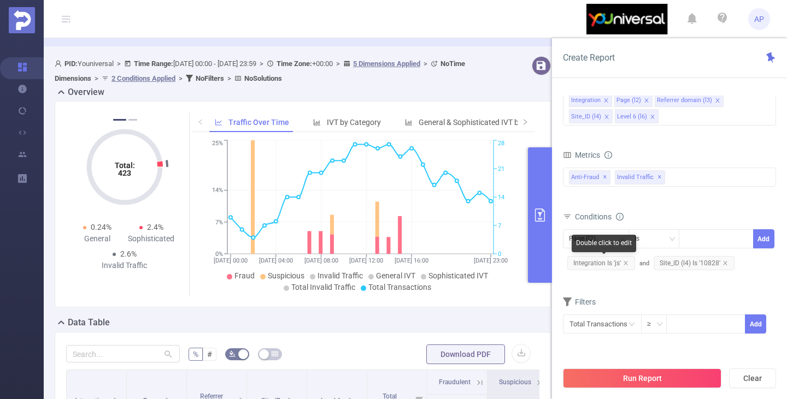
click at [628, 265] on span "Integration Is 'js'" at bounding box center [601, 263] width 68 height 14
click at [628, 264] on icon "icon: close" at bounding box center [625, 263] width 5 height 5
click at [622, 265] on span "Site_ID (l4) Is '10828'" at bounding box center [607, 263] width 81 height 14
click at [640, 263] on icon "icon: close" at bounding box center [638, 263] width 5 height 5
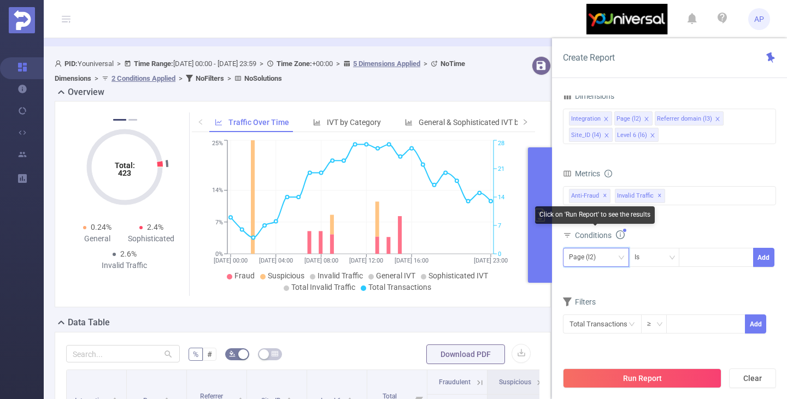
click at [596, 249] on div "Page (l2)" at bounding box center [586, 258] width 34 height 18
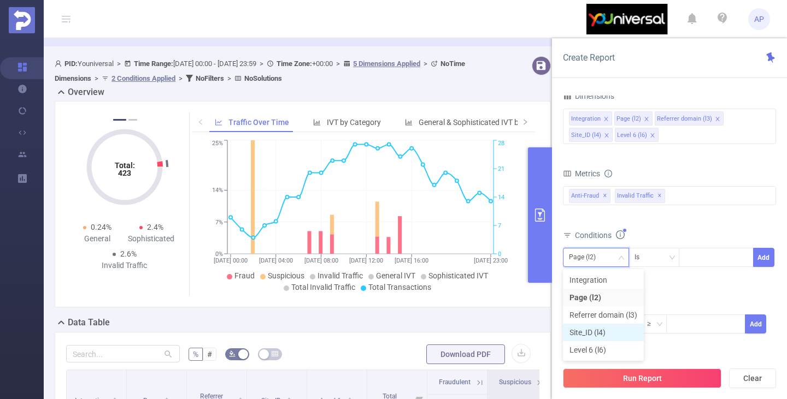
click at [604, 331] on li "Site_ID (l4)" at bounding box center [603, 332] width 81 height 17
click at [689, 266] on div at bounding box center [715, 258] width 63 height 18
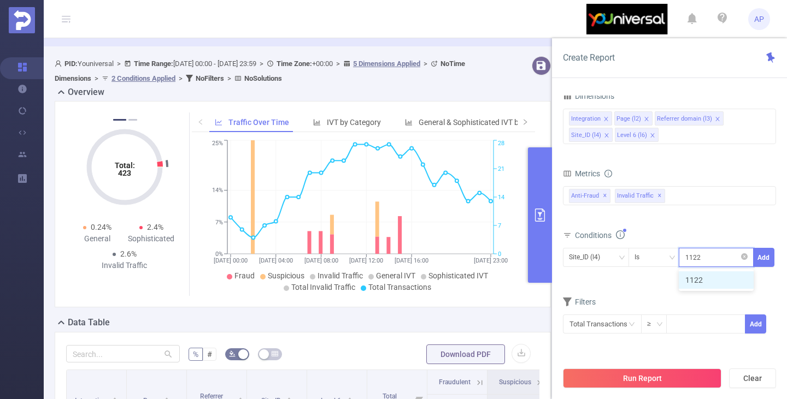
type input "11229"
click at [687, 286] on li "11229" at bounding box center [715, 279] width 75 height 17
click at [765, 263] on button "Add" at bounding box center [763, 257] width 21 height 19
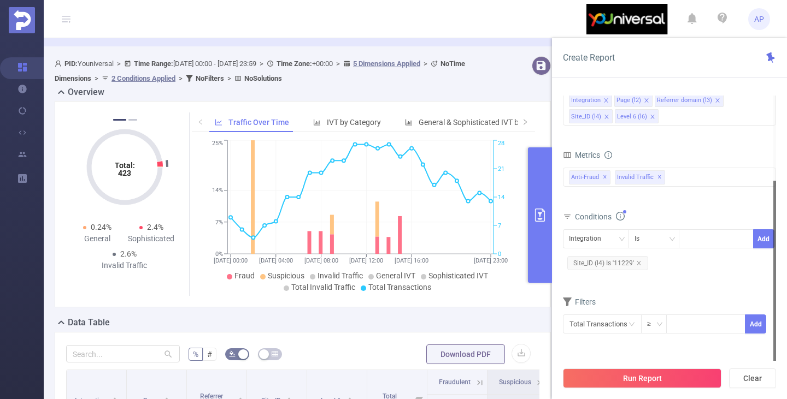
click at [643, 365] on div "Run Report Clear" at bounding box center [669, 379] width 235 height 42
click at [643, 374] on button "Run Report" at bounding box center [642, 379] width 158 height 20
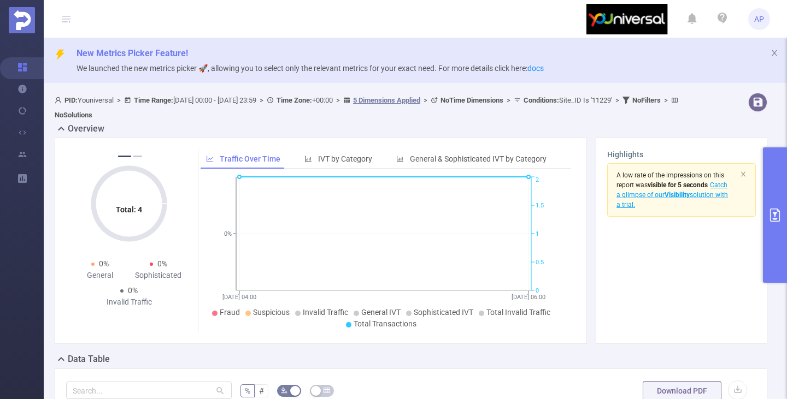
click at [659, 191] on span "Catch a glimpse of our Visibility solution with a trial." at bounding box center [671, 194] width 111 height 27
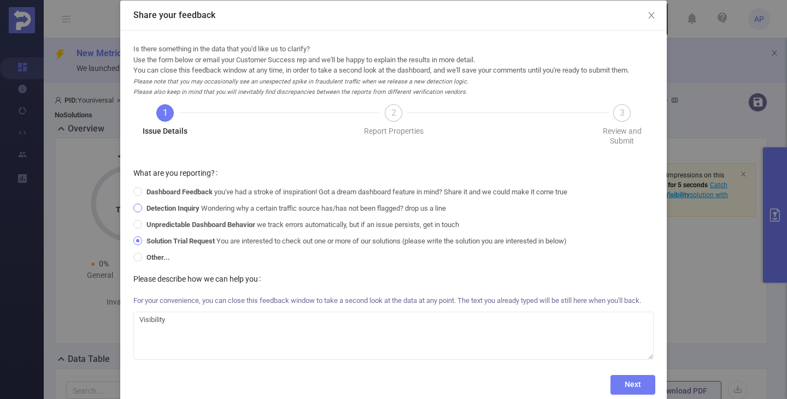
scroll to position [55, 0]
click at [647, 15] on icon "icon: close" at bounding box center [651, 14] width 9 height 9
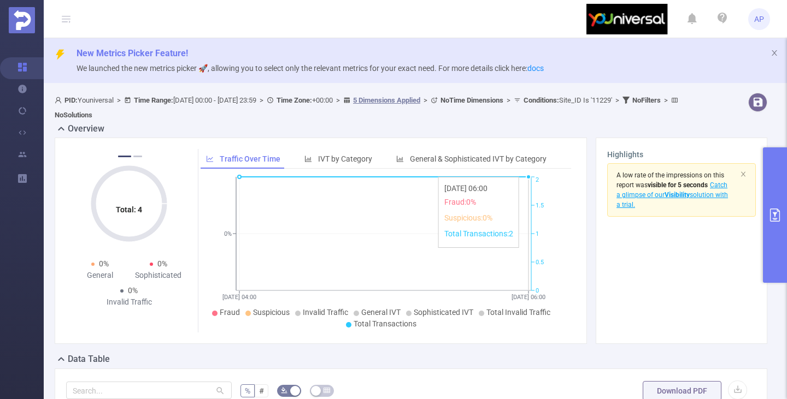
scroll to position [271, 0]
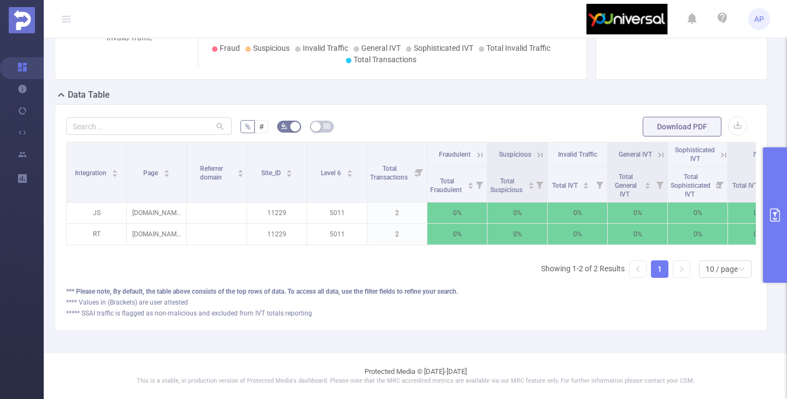
click at [779, 184] on button "primary" at bounding box center [775, 214] width 24 height 135
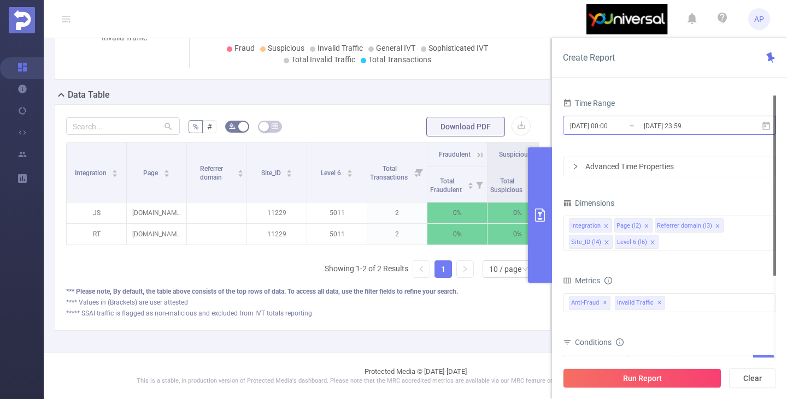
click at [606, 132] on input "[DATE] 00:00" at bounding box center [613, 126] width 88 height 15
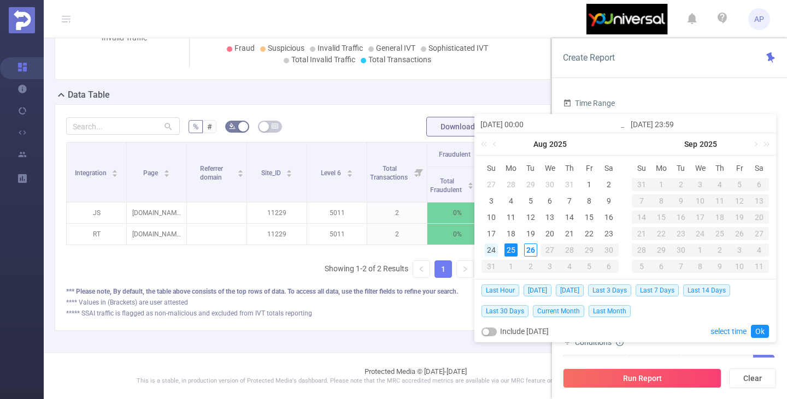
click at [494, 251] on div "24" at bounding box center [490, 250] width 13 height 13
click at [509, 249] on div "25" at bounding box center [510, 250] width 13 height 13
type input "[DATE] 00:00"
click at [765, 333] on link "Ok" at bounding box center [759, 331] width 18 height 13
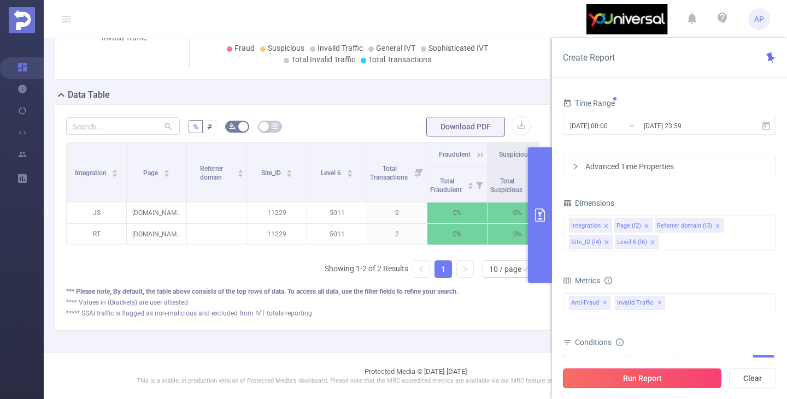
click at [596, 373] on button "Run Report" at bounding box center [642, 379] width 158 height 20
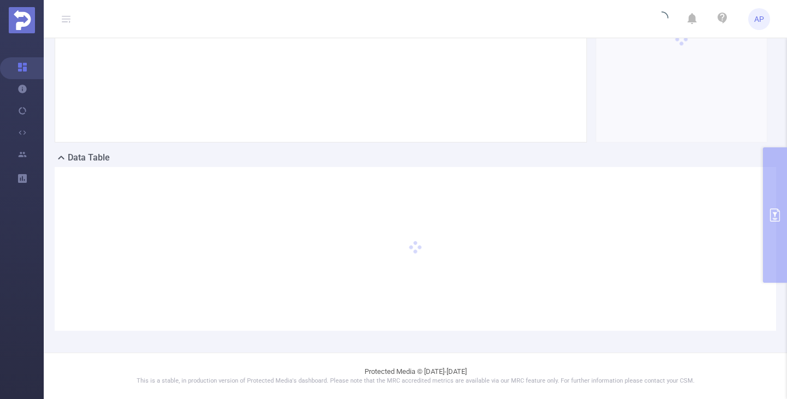
scroll to position [200, 0]
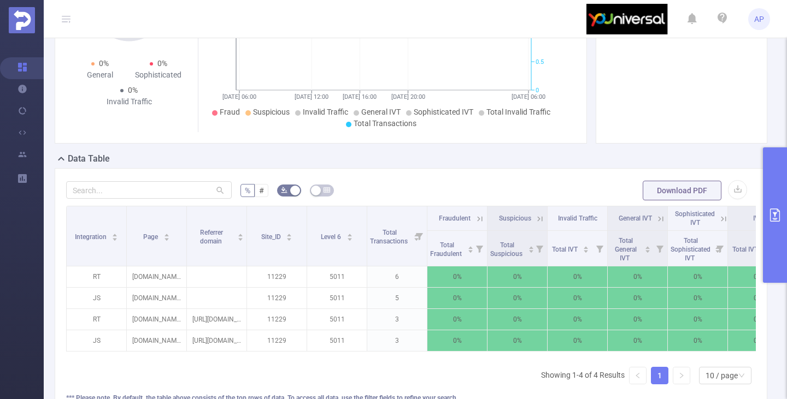
click at [770, 182] on button "primary" at bounding box center [775, 214] width 24 height 135
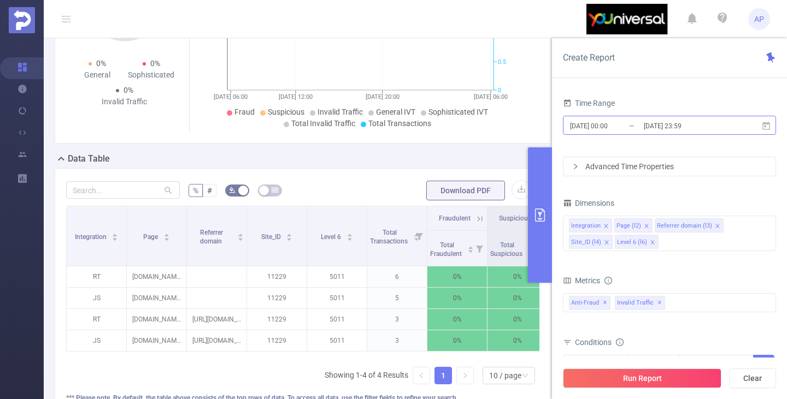
click at [620, 129] on input "[DATE] 00:00" at bounding box center [613, 126] width 88 height 15
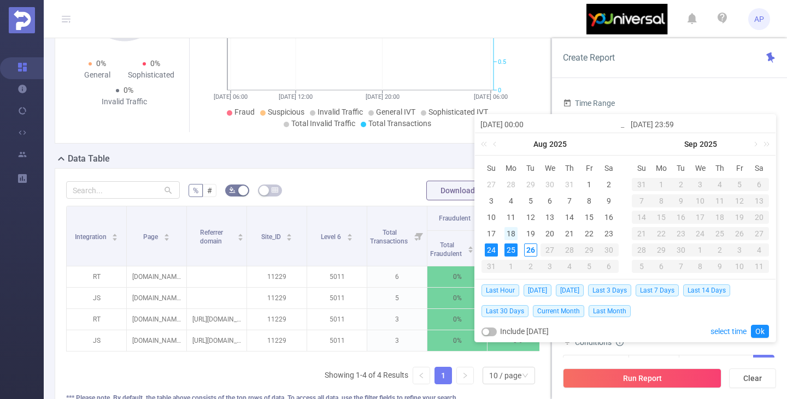
click at [511, 238] on div "18" at bounding box center [510, 233] width 13 height 13
click at [512, 255] on div "25" at bounding box center [510, 250] width 13 height 13
type input "[DATE] 00:00"
click at [759, 329] on link "Ok" at bounding box center [759, 331] width 18 height 13
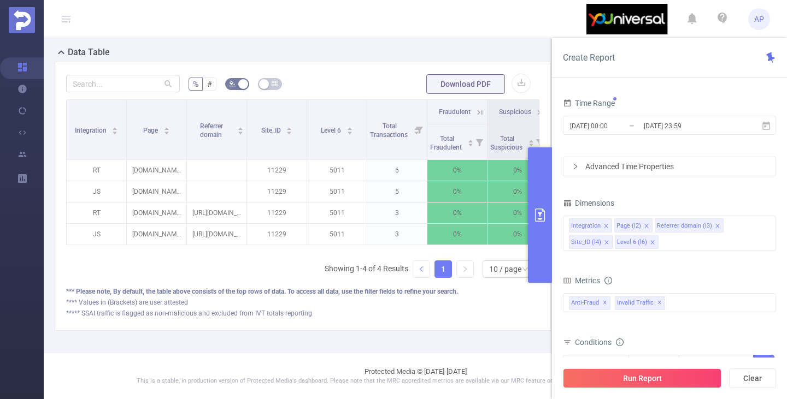
scroll to position [205, 0]
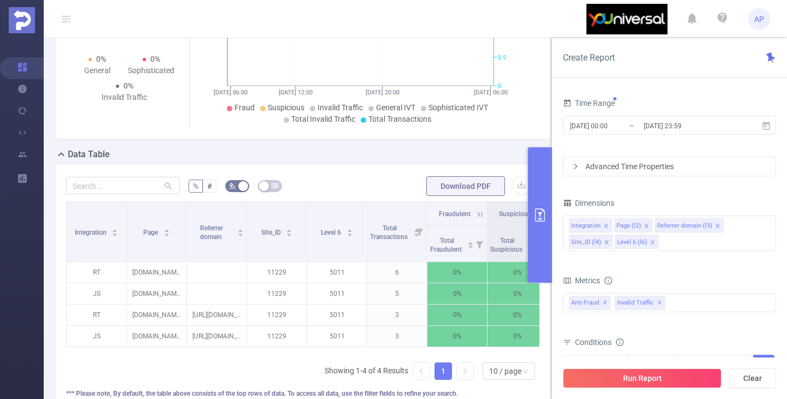
click at [540, 159] on button "primary" at bounding box center [540, 214] width 24 height 135
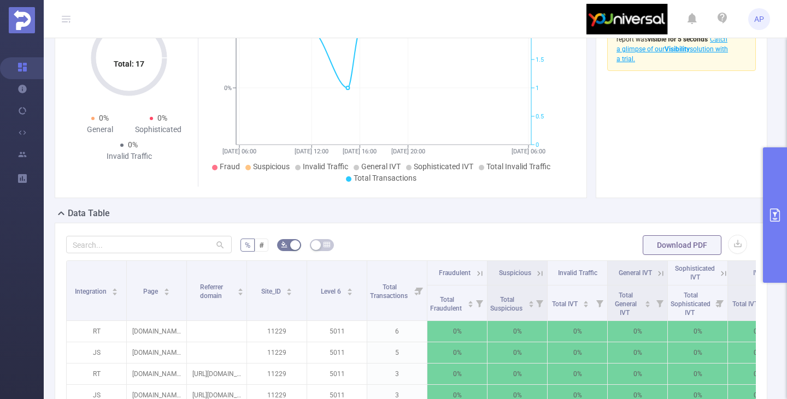
scroll to position [41, 0]
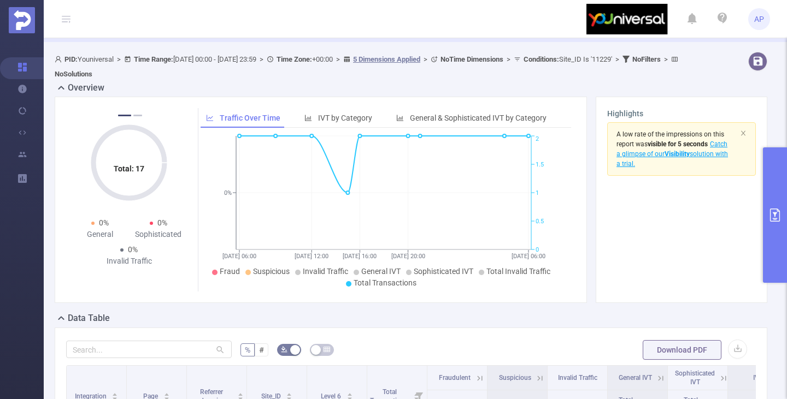
click at [771, 227] on button "primary" at bounding box center [775, 214] width 24 height 135
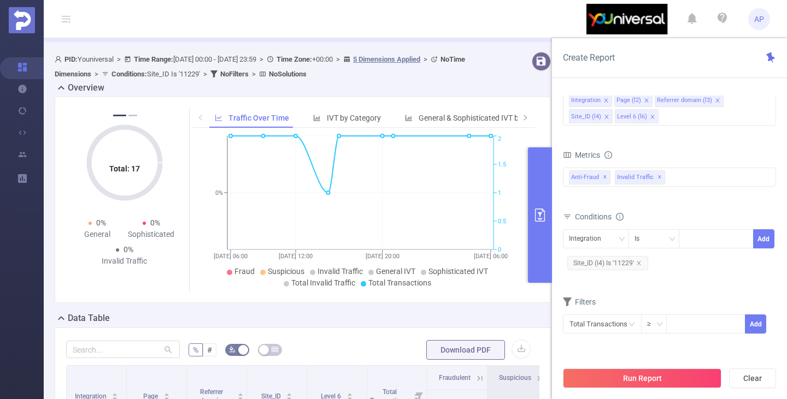
click at [405, 309] on div "Total: 17 Total: 17 0% Fraudulent 0% Suspicious 0% Invalid Traffic Total: 17 To…" at bounding box center [302, 204] width 505 height 215
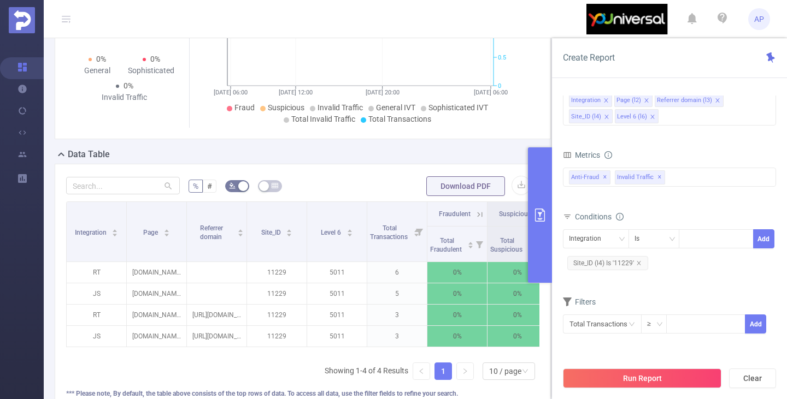
click at [544, 207] on button "primary" at bounding box center [540, 214] width 24 height 135
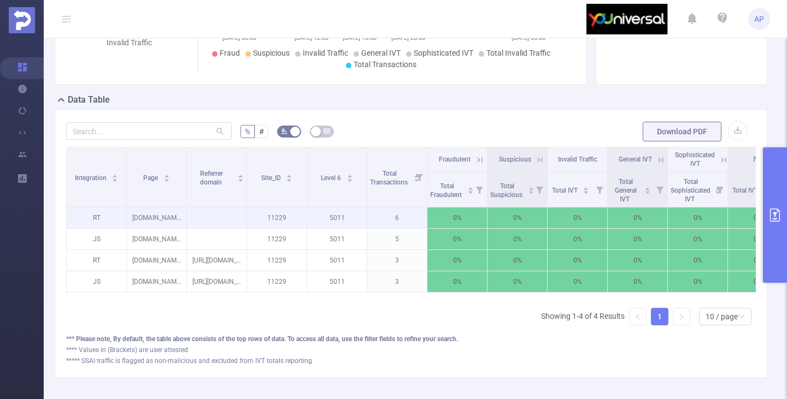
scroll to position [259, 0]
